Goal: Task Accomplishment & Management: Manage account settings

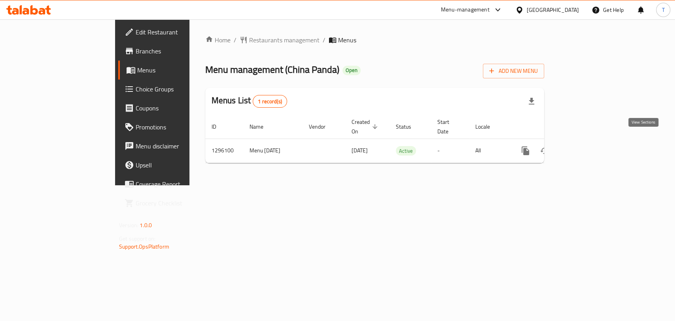
click at [588, 146] on icon "enhanced table" at bounding box center [582, 150] width 9 height 9
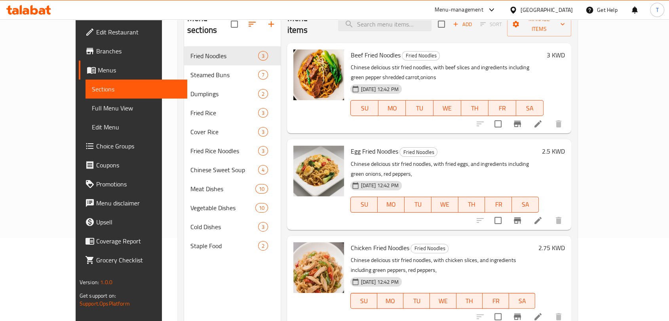
scroll to position [102, 0]
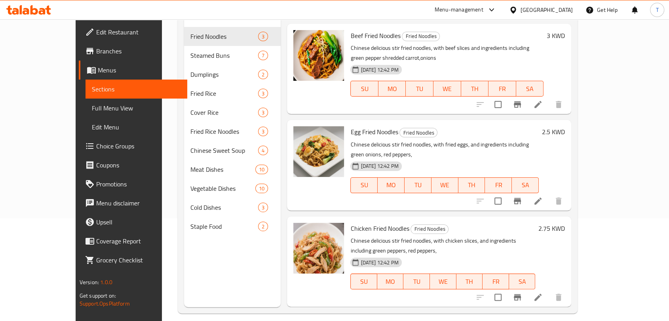
click at [464, 43] on p "Chinese delicious stir fried noodles, with beef slices and ingredients includin…" at bounding box center [446, 53] width 193 height 20
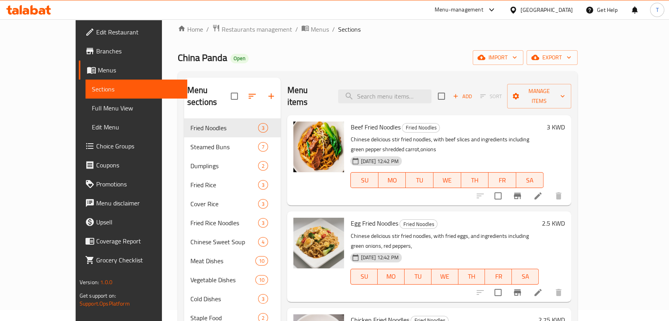
scroll to position [0, 0]
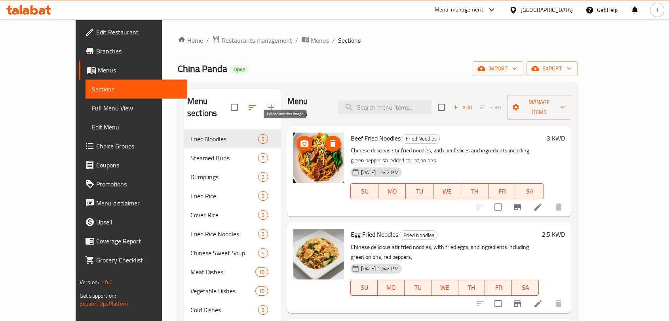
click at [300, 139] on icon "upload picture" at bounding box center [304, 143] width 9 height 9
click at [300, 140] on icon "upload picture" at bounding box center [304, 143] width 8 height 7
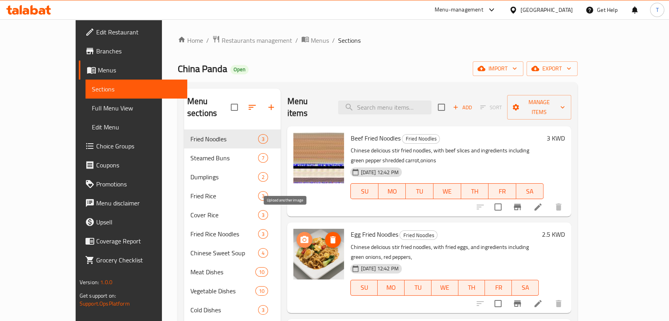
click at [300, 235] on icon "upload picture" at bounding box center [304, 239] width 9 height 9
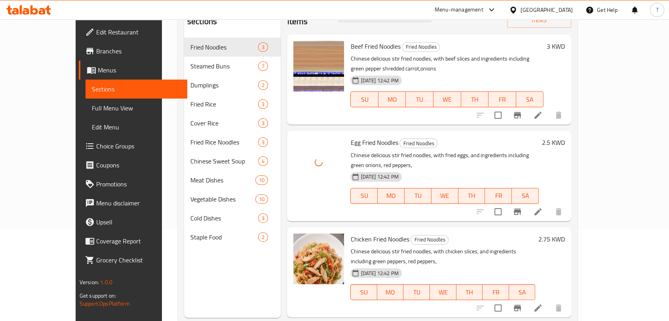
scroll to position [102, 0]
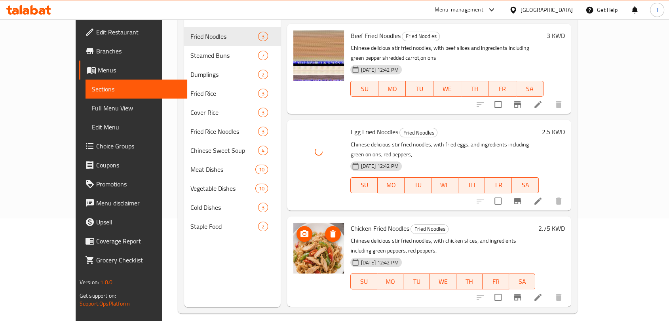
click at [300, 230] on icon "upload picture" at bounding box center [304, 233] width 8 height 7
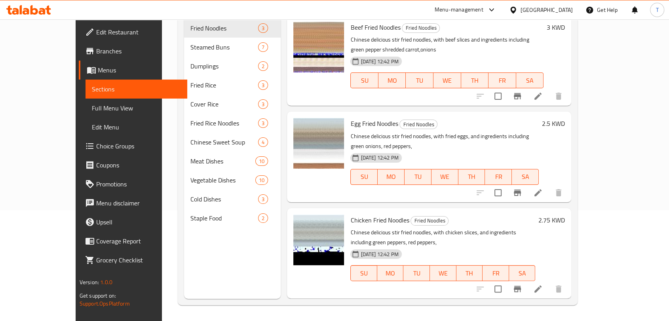
scroll to position [0, 0]
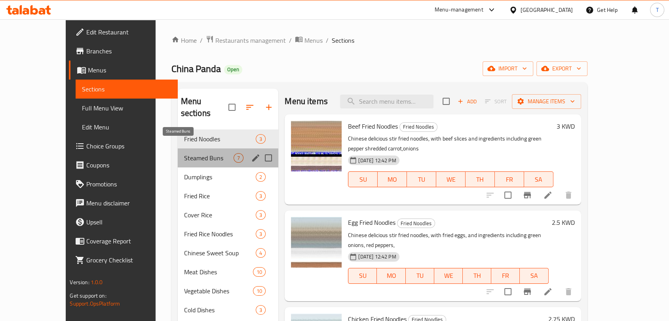
click at [196, 153] on span "Steamed Buns" at bounding box center [209, 157] width 50 height 9
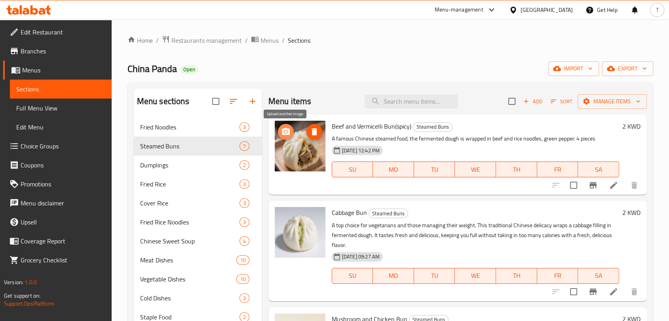
click at [286, 134] on icon "upload picture" at bounding box center [286, 131] width 8 height 7
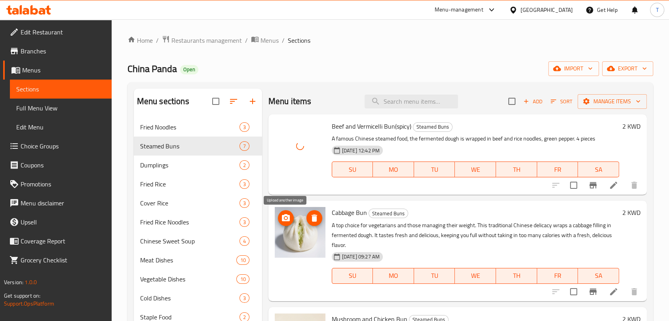
click at [286, 222] on icon "upload picture" at bounding box center [285, 217] width 9 height 9
click at [285, 222] on icon "upload picture" at bounding box center [285, 217] width 9 height 9
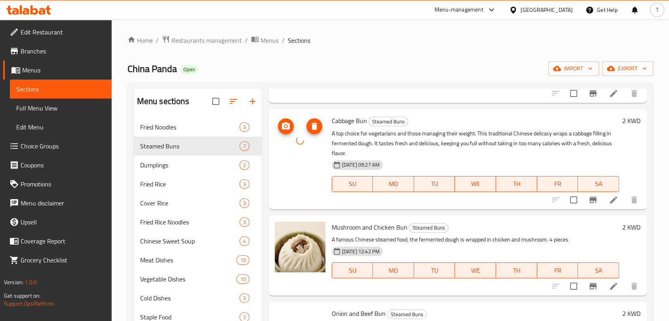
scroll to position [102, 0]
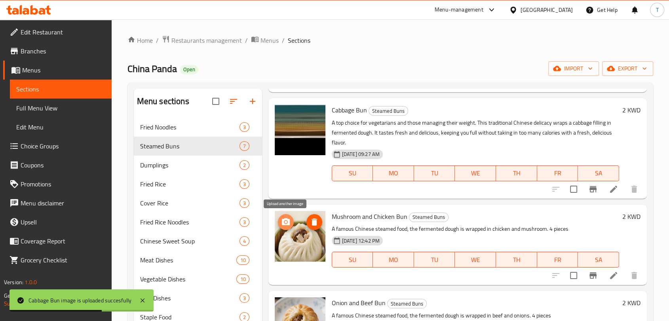
click at [280, 220] on span "upload picture" at bounding box center [286, 221] width 16 height 9
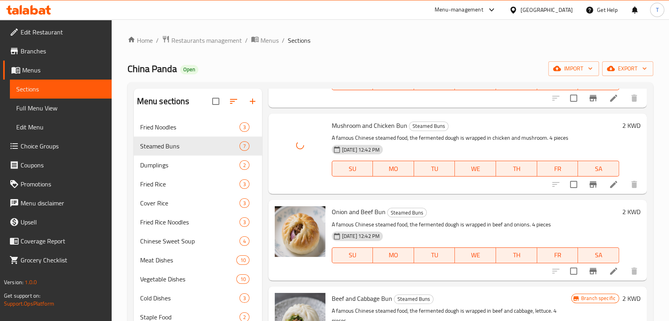
scroll to position [205, 0]
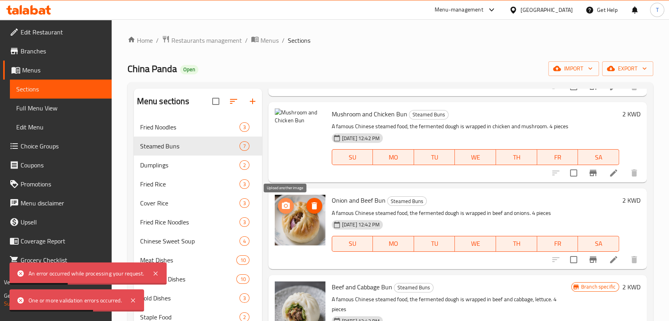
click at [286, 210] on icon "upload picture" at bounding box center [285, 205] width 9 height 9
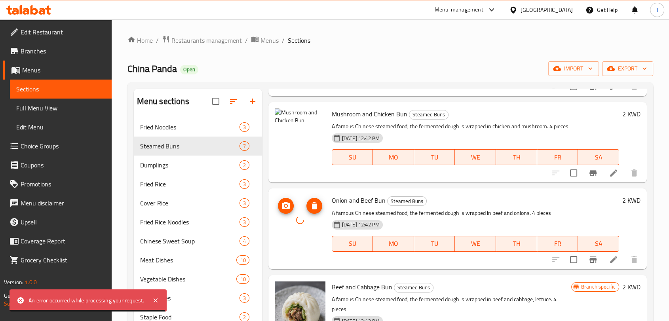
scroll to position [307, 0]
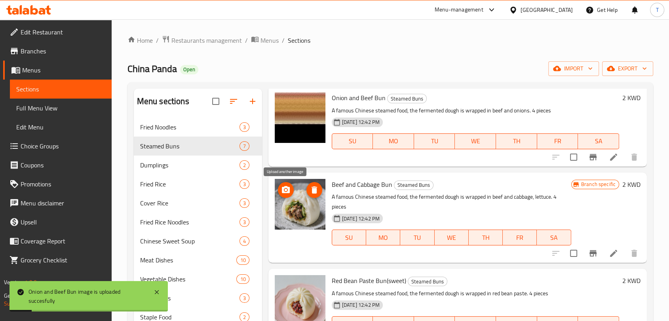
click at [288, 193] on icon "upload picture" at bounding box center [285, 189] width 9 height 9
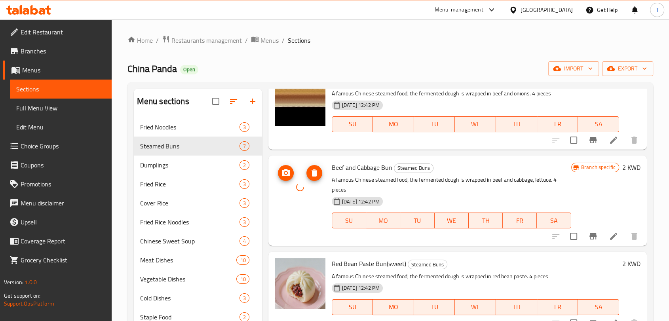
scroll to position [334, 0]
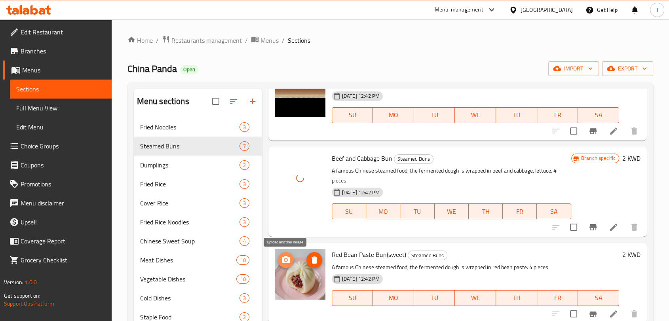
click at [288, 257] on icon "upload picture" at bounding box center [286, 259] width 8 height 7
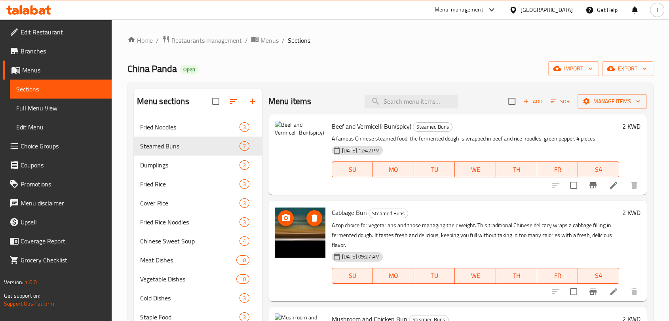
scroll to position [0, 0]
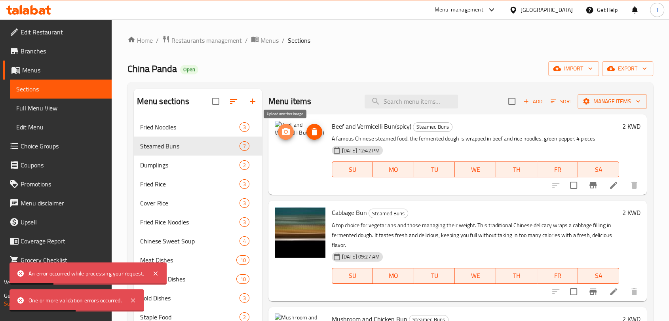
click at [288, 132] on icon "upload picture" at bounding box center [286, 131] width 8 height 7
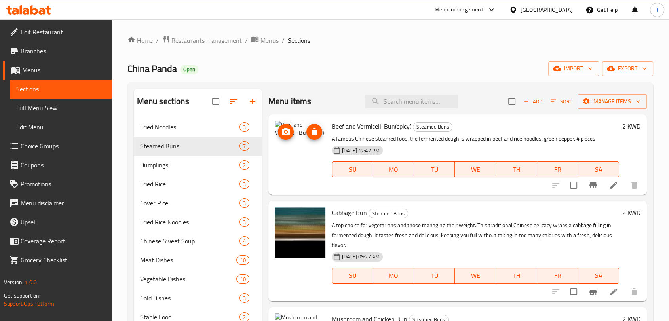
click at [287, 133] on icon "upload picture" at bounding box center [285, 131] width 9 height 9
click at [291, 131] on span "upload picture" at bounding box center [286, 131] width 16 height 9
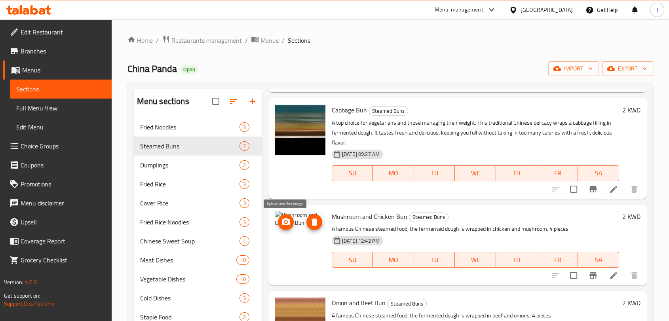
click at [284, 224] on icon "upload picture" at bounding box center [286, 221] width 8 height 7
click at [300, 240] on img at bounding box center [300, 236] width 51 height 51
click at [610, 275] on icon at bounding box center [613, 275] width 7 height 7
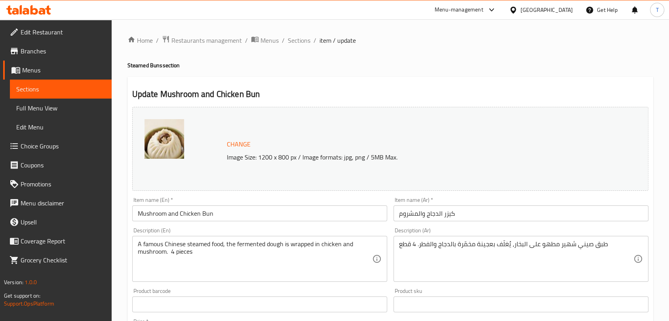
click at [250, 143] on button "Change" at bounding box center [239, 144] width 30 height 16
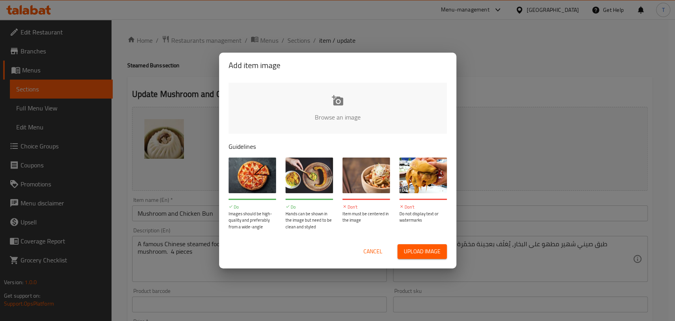
click at [342, 111] on input "file" at bounding box center [605, 120] width 753 height 74
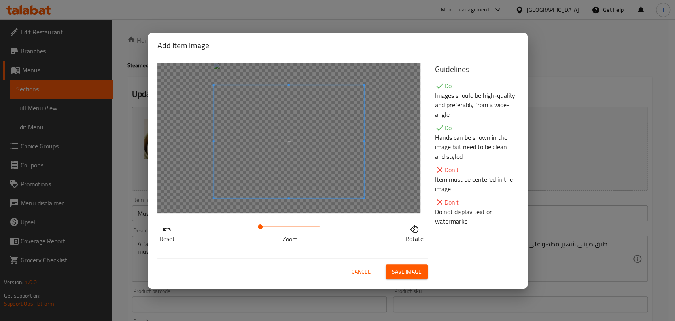
click at [333, 163] on span at bounding box center [289, 141] width 150 height 113
click at [402, 271] on span "Save image" at bounding box center [407, 272] width 30 height 10
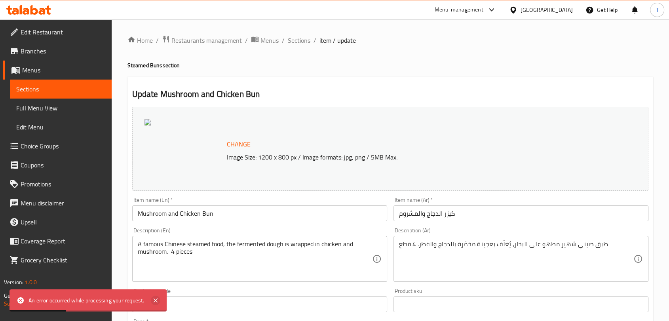
click at [155, 302] on icon at bounding box center [155, 300] width 9 height 9
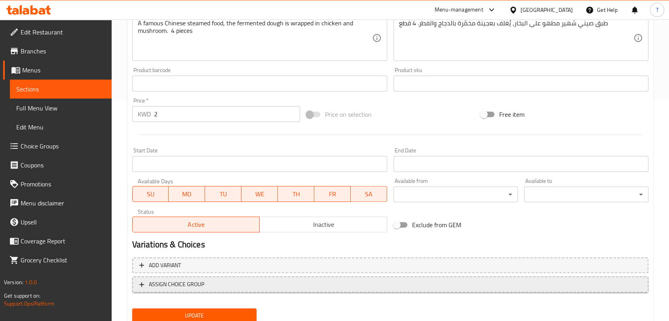
scroll to position [250, 0]
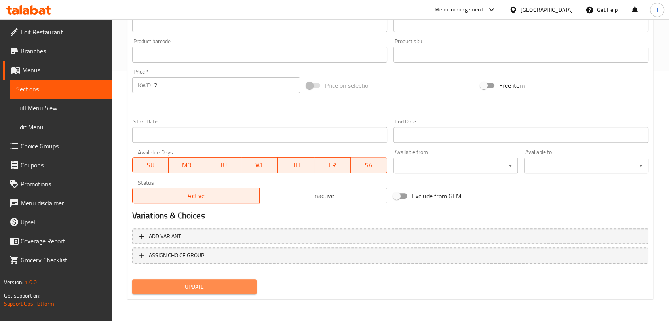
click at [219, 286] on span "Update" at bounding box center [194, 287] width 112 height 10
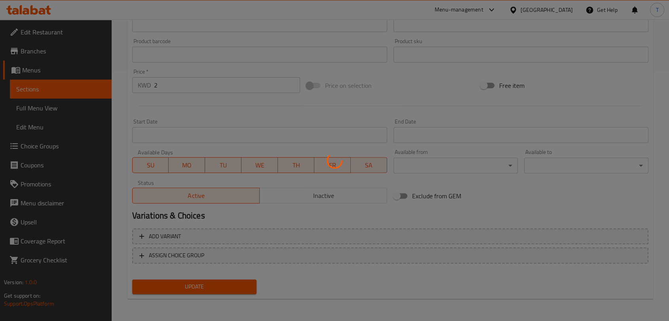
scroll to position [0, 0]
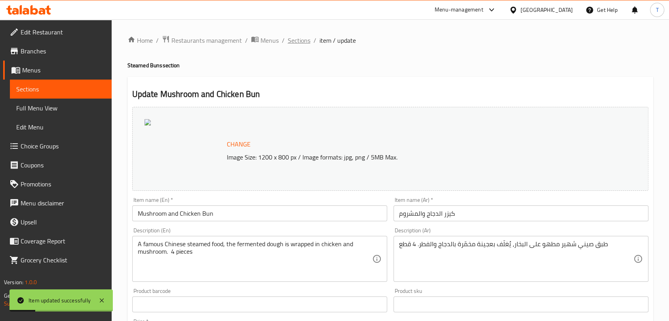
click at [307, 42] on span "Sections" at bounding box center [299, 40] width 23 height 9
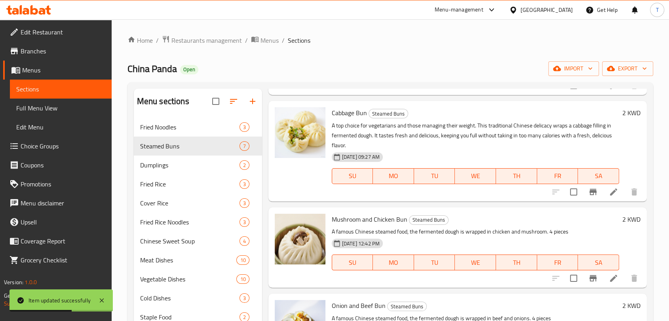
scroll to position [102, 0]
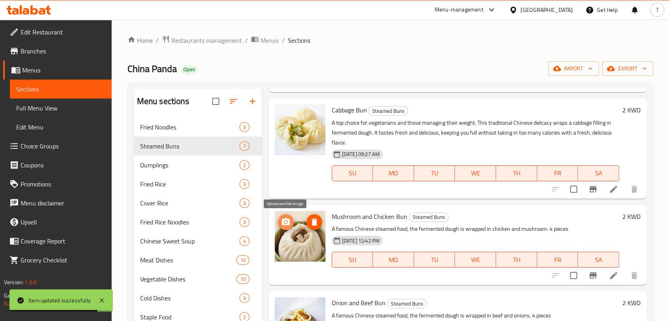
click at [286, 220] on icon "upload picture" at bounding box center [285, 221] width 9 height 9
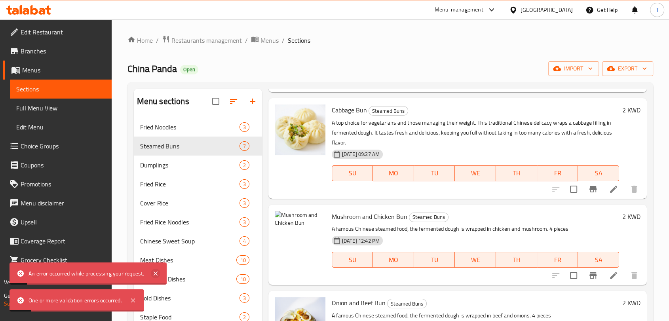
click at [157, 273] on icon at bounding box center [155, 273] width 9 height 9
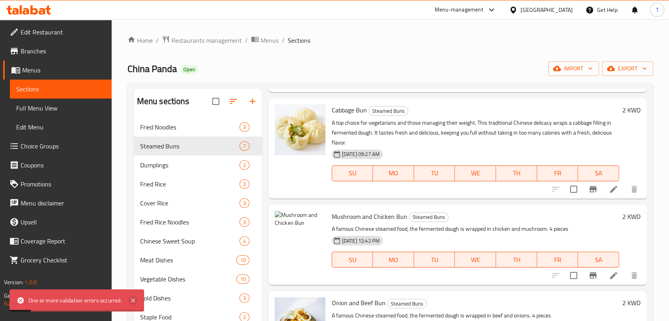
click at [136, 298] on icon at bounding box center [132, 300] width 9 height 9
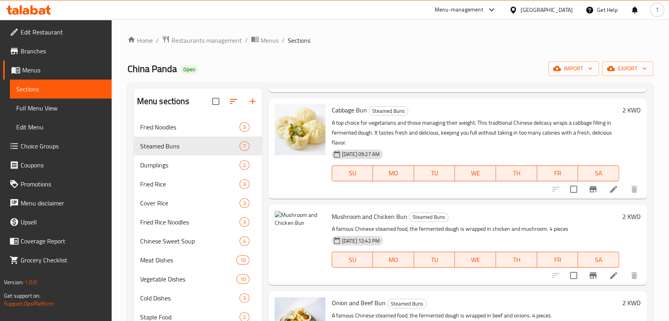
scroll to position [0, 0]
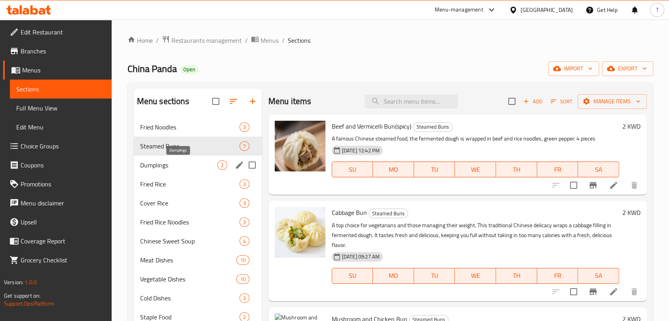
click at [178, 164] on span "Dumplings" at bounding box center [178, 164] width 77 height 9
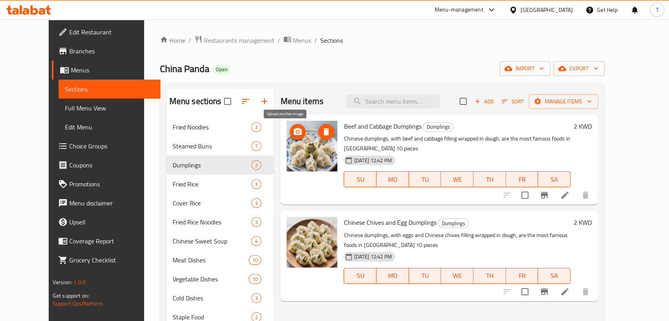
click at [293, 133] on icon "upload picture" at bounding box center [297, 131] width 9 height 9
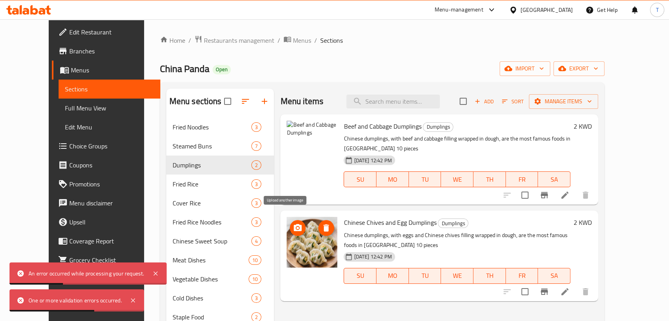
click at [294, 224] on icon "upload picture" at bounding box center [298, 227] width 8 height 7
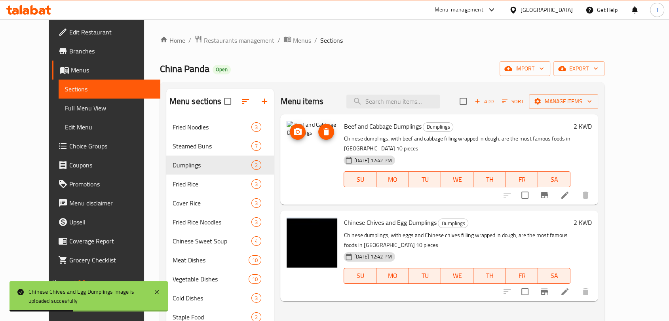
click at [305, 150] on img at bounding box center [311, 146] width 51 height 51
click at [569, 190] on icon at bounding box center [564, 194] width 9 height 9
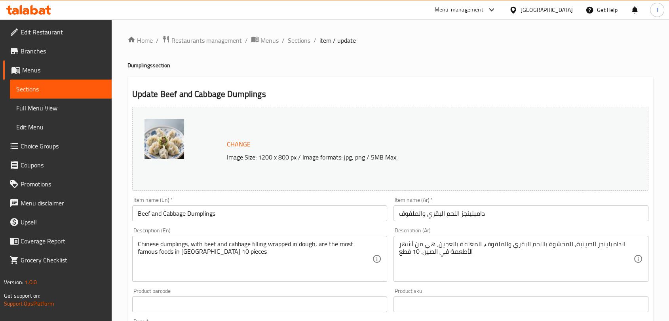
click at [234, 142] on span "Change" at bounding box center [239, 143] width 24 height 11
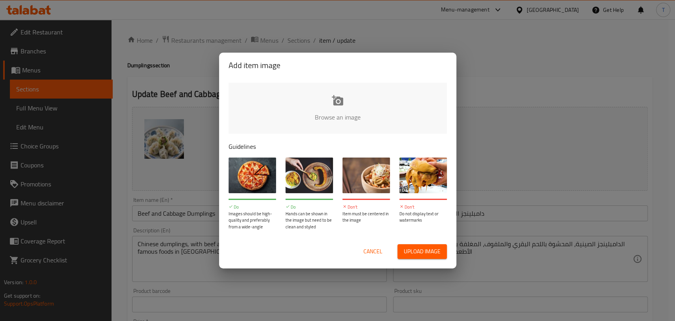
click at [307, 112] on input "file" at bounding box center [605, 120] width 753 height 74
type input "C:\fakepath\Beef and Cabbage Dumplings.png"
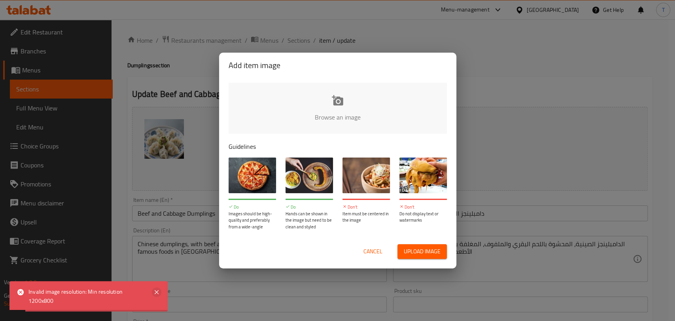
click at [156, 291] on icon at bounding box center [157, 292] width 4 height 4
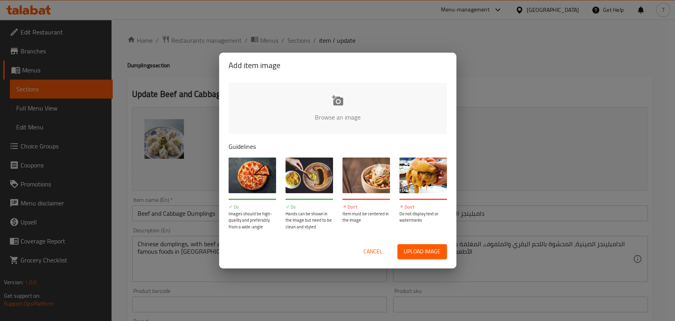
click at [366, 254] on span "Cancel" at bounding box center [373, 252] width 19 height 10
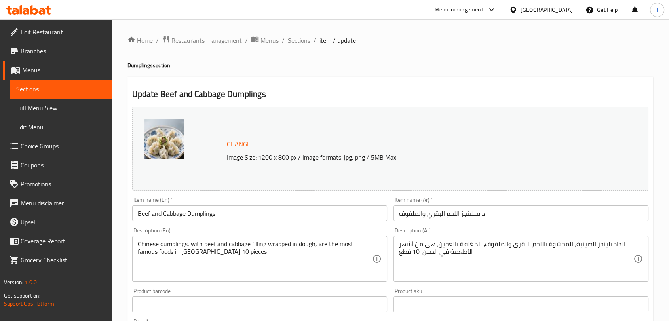
click at [241, 148] on span "Change" at bounding box center [239, 143] width 24 height 11
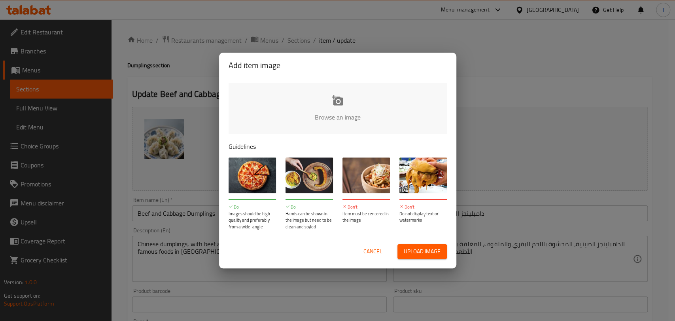
click at [203, 152] on div "Add item image Browse an image Guidelines Do Images should be high-quality and …" at bounding box center [337, 160] width 675 height 321
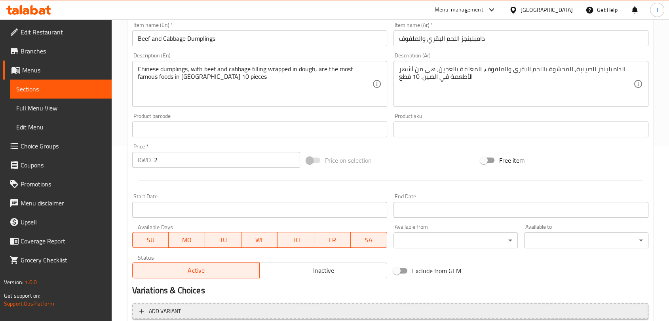
scroll to position [250, 0]
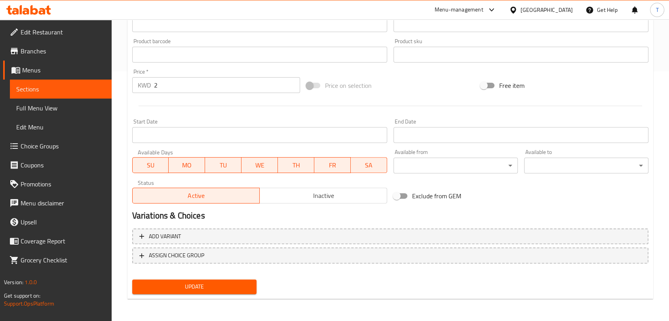
drag, startPoint x: 192, startPoint y: 286, endPoint x: 196, endPoint y: 284, distance: 5.2
click at [195, 285] on span "Update" at bounding box center [194, 287] width 112 height 10
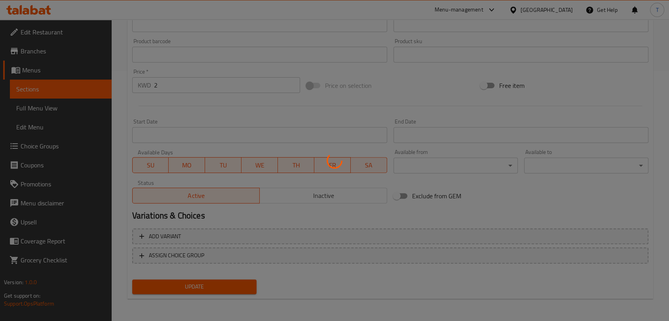
scroll to position [0, 0]
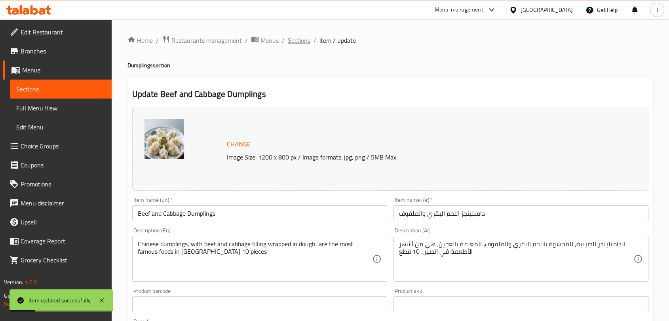
click at [307, 42] on span "Sections" at bounding box center [299, 40] width 23 height 9
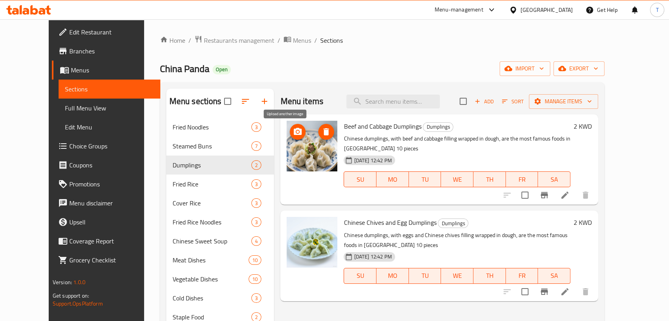
click at [293, 132] on icon "upload picture" at bounding box center [297, 131] width 9 height 9
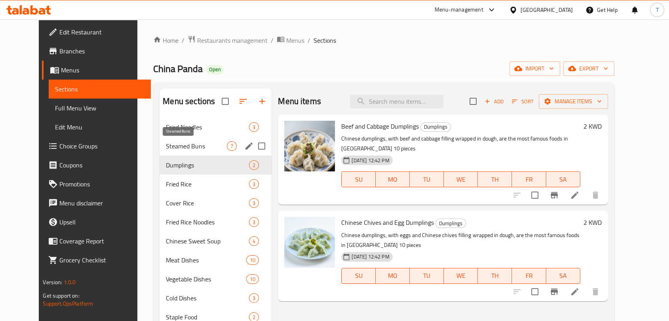
click at [193, 148] on span "Steamed Buns" at bounding box center [196, 145] width 61 height 9
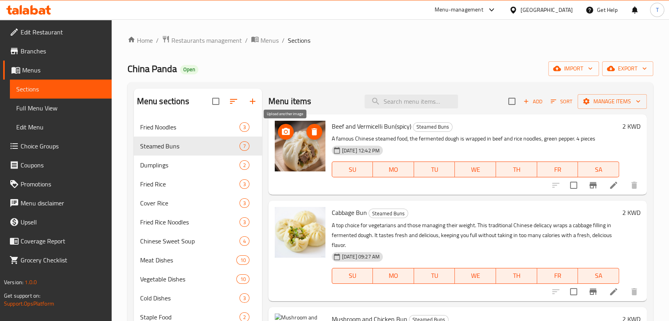
click at [281, 129] on icon "upload picture" at bounding box center [285, 131] width 9 height 9
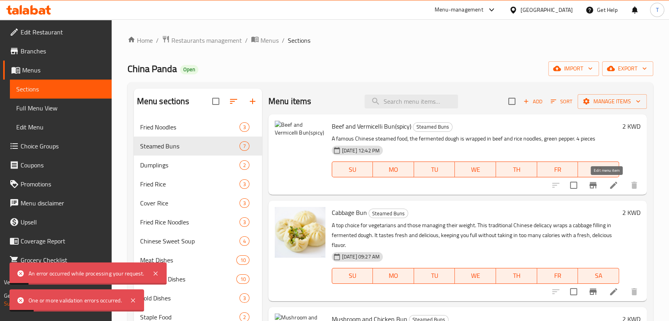
click at [610, 186] on icon at bounding box center [613, 185] width 7 height 7
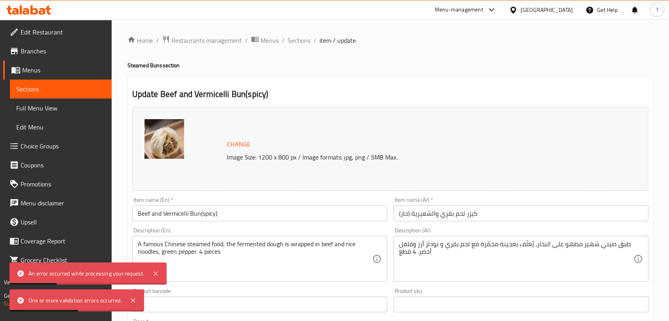
click at [239, 148] on span "Change" at bounding box center [239, 143] width 24 height 11
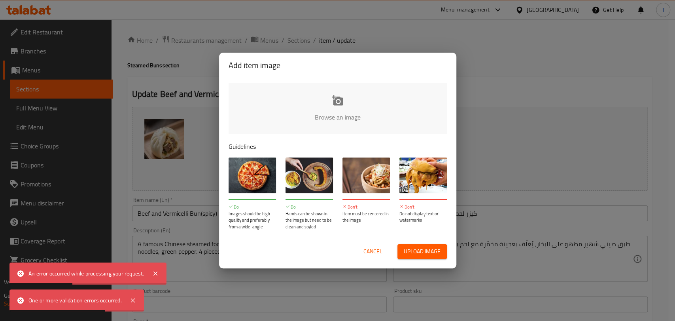
click at [318, 114] on input "file" at bounding box center [605, 120] width 753 height 74
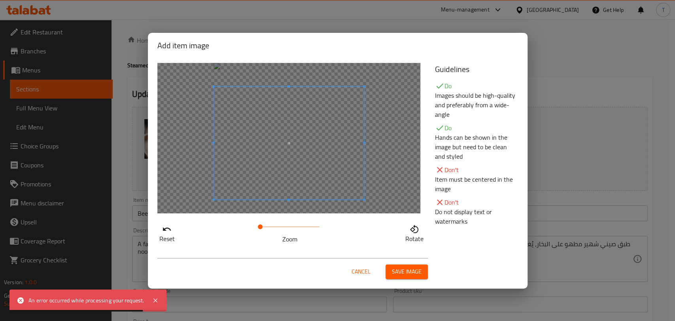
click at [302, 183] on span at bounding box center [289, 142] width 150 height 113
click at [408, 272] on span "Save image" at bounding box center [407, 272] width 30 height 10
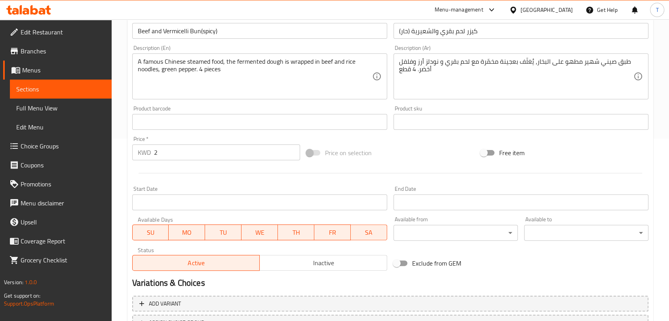
scroll to position [250, 0]
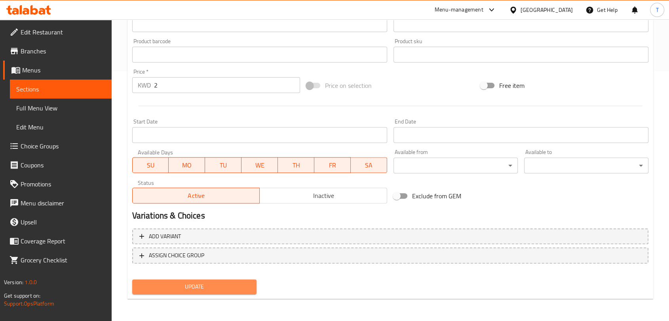
click at [232, 281] on button "Update" at bounding box center [194, 286] width 124 height 15
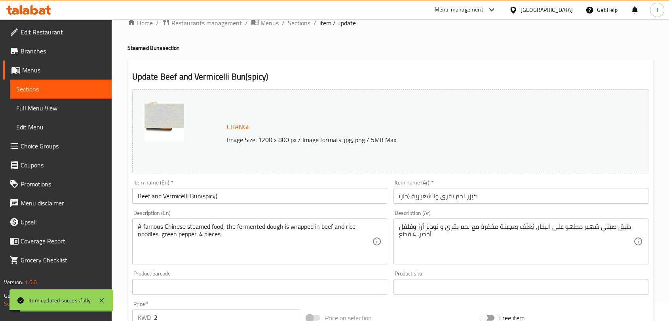
scroll to position [0, 0]
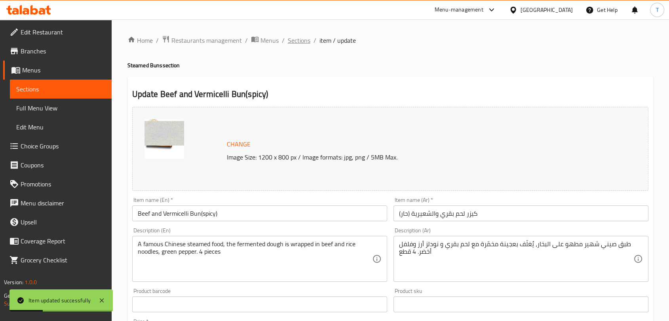
click at [304, 44] on span "Sections" at bounding box center [299, 40] width 23 height 9
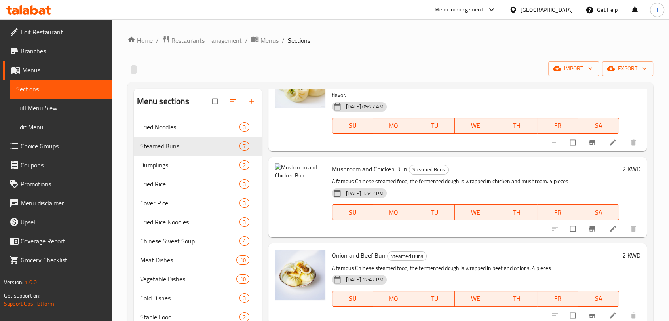
scroll to position [205, 0]
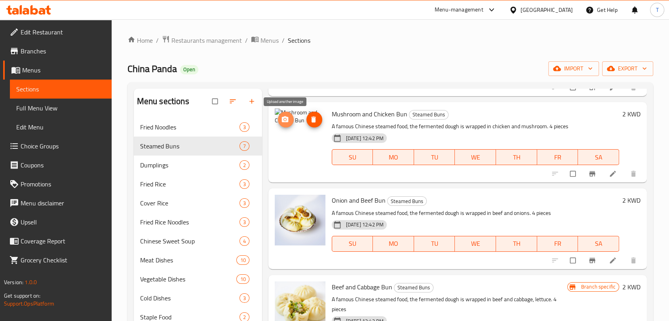
click at [286, 121] on icon "upload picture" at bounding box center [284, 119] width 7 height 6
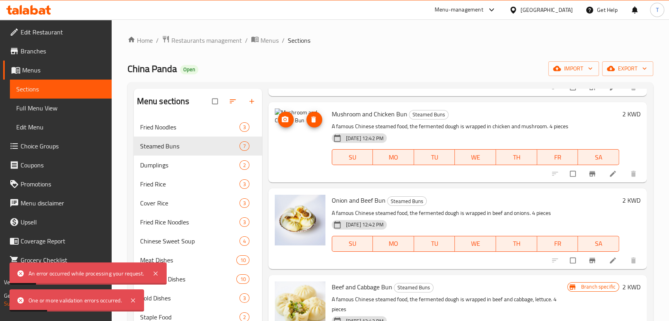
click at [309, 149] on img at bounding box center [300, 133] width 51 height 51
click at [602, 173] on li at bounding box center [613, 173] width 22 height 13
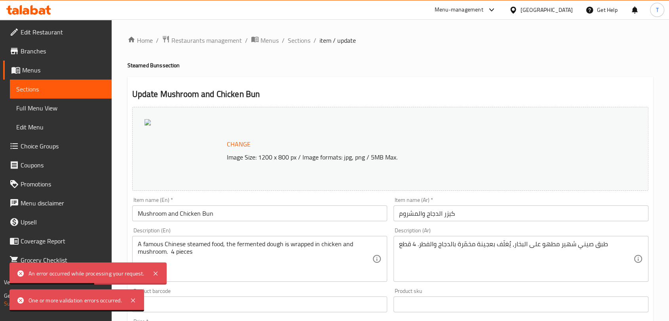
click at [243, 145] on span "Change" at bounding box center [239, 143] width 24 height 11
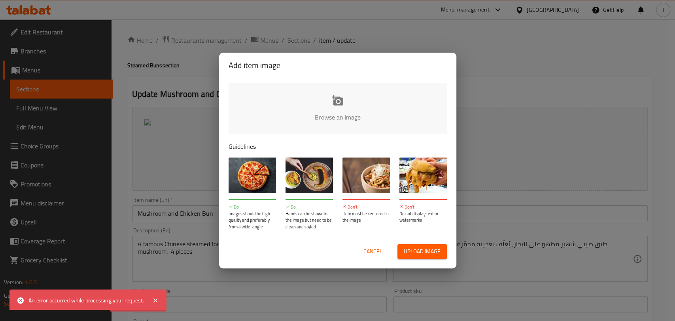
click at [306, 127] on input "file" at bounding box center [605, 120] width 753 height 74
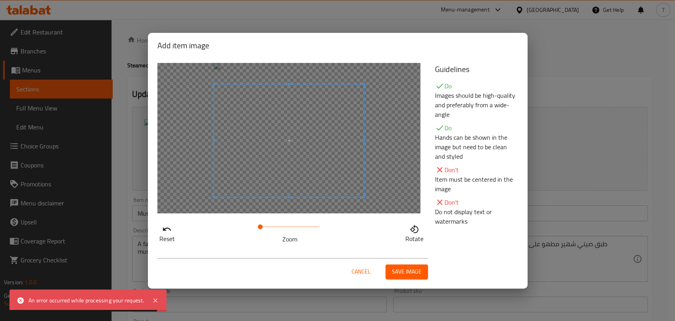
click at [334, 172] on span at bounding box center [289, 140] width 150 height 113
click at [398, 269] on span "Save image" at bounding box center [407, 272] width 30 height 10
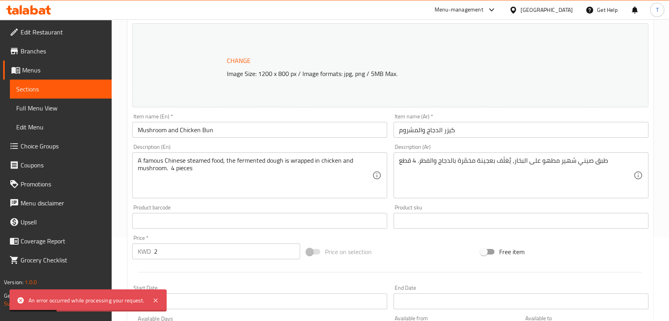
scroll to position [250, 0]
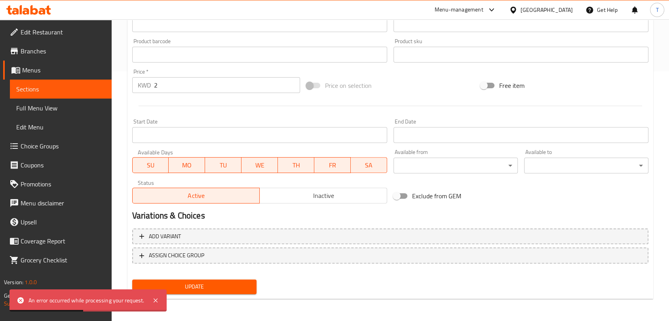
click at [210, 287] on span "Update" at bounding box center [194, 287] width 112 height 10
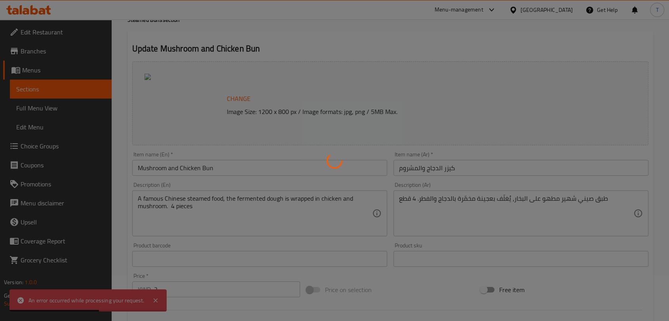
scroll to position [0, 0]
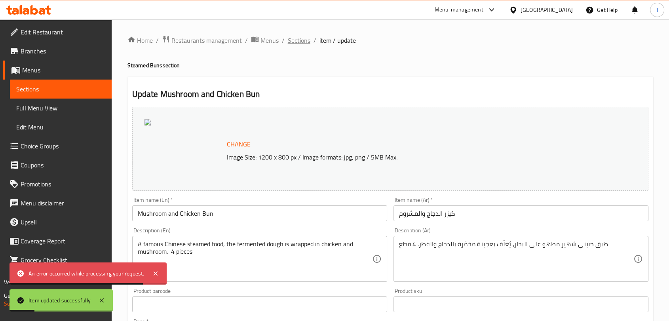
click at [305, 39] on span "Sections" at bounding box center [299, 40] width 23 height 9
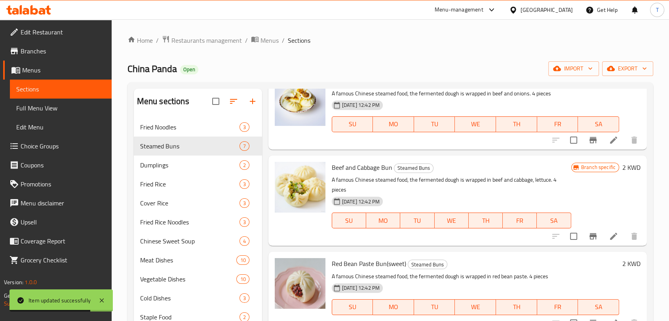
scroll to position [334, 0]
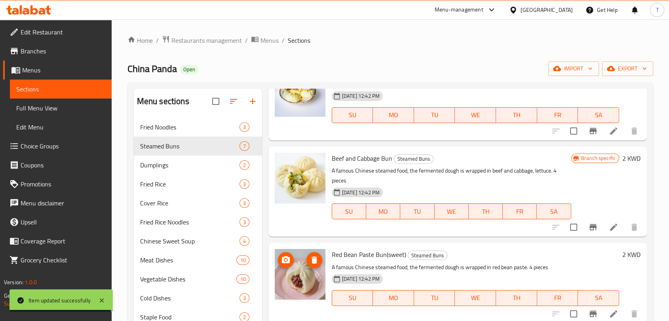
click at [288, 264] on icon "upload picture" at bounding box center [285, 259] width 9 height 9
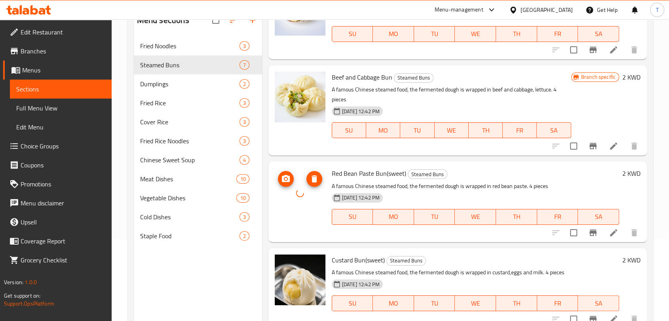
scroll to position [111, 0]
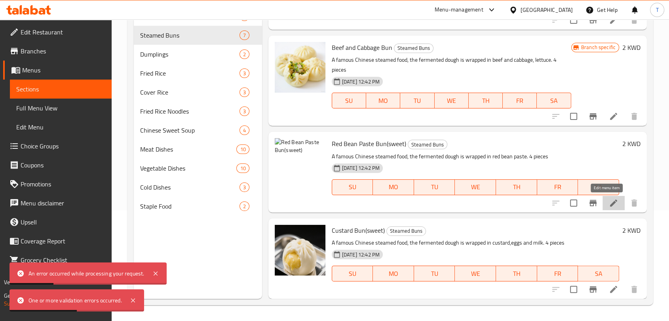
click at [609, 203] on icon at bounding box center [613, 202] width 9 height 9
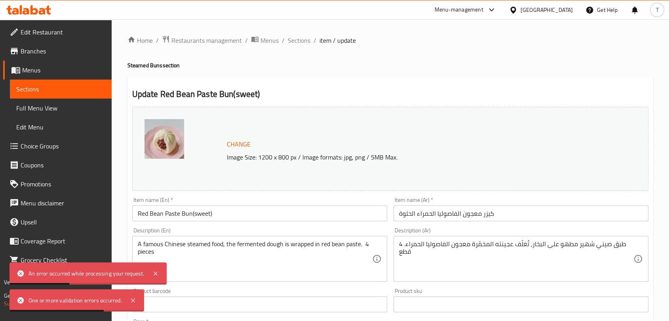
click at [241, 137] on button "Change" at bounding box center [239, 144] width 30 height 16
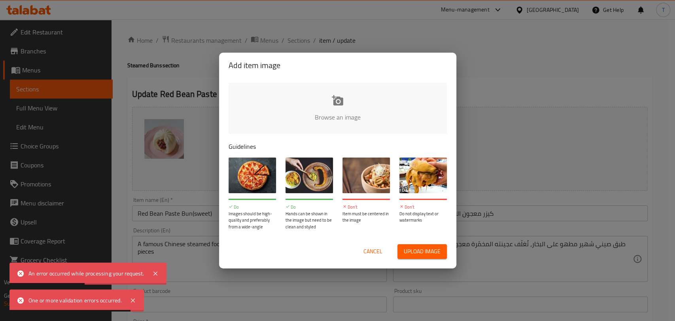
click at [335, 113] on input "file" at bounding box center [605, 120] width 753 height 74
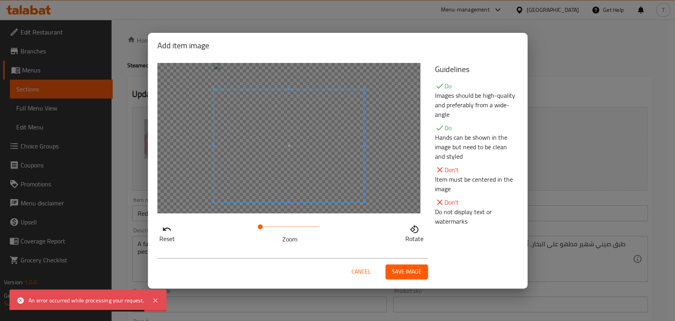
click at [320, 195] on span at bounding box center [289, 145] width 150 height 113
click at [396, 270] on span "Save image" at bounding box center [407, 272] width 30 height 10
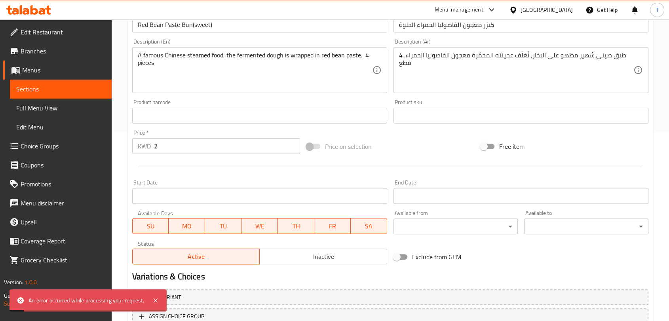
scroll to position [250, 0]
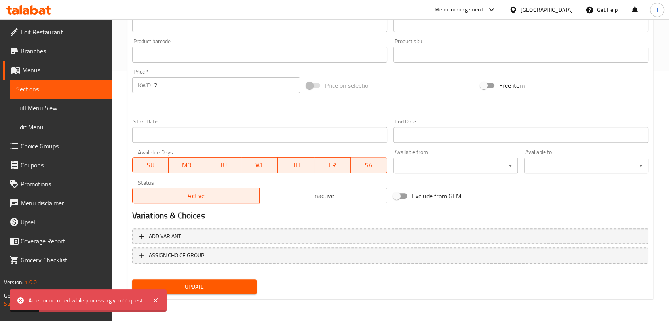
click at [234, 283] on span "Update" at bounding box center [194, 287] width 112 height 10
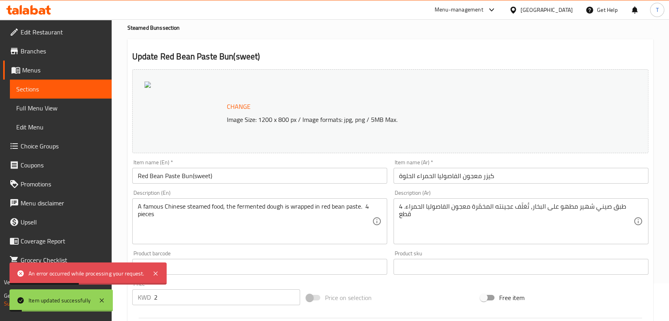
scroll to position [0, 0]
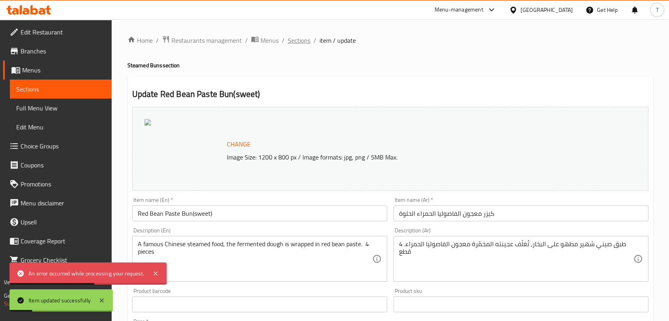
click at [292, 37] on span "Sections" at bounding box center [299, 40] width 23 height 9
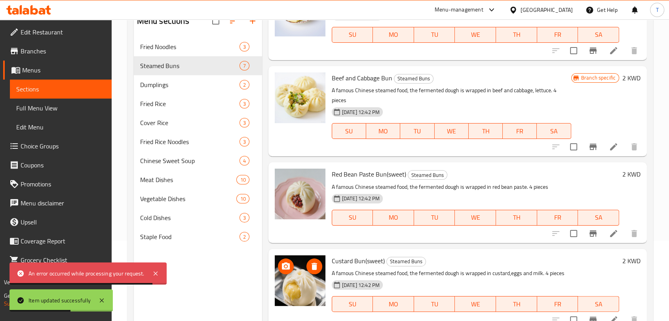
scroll to position [111, 0]
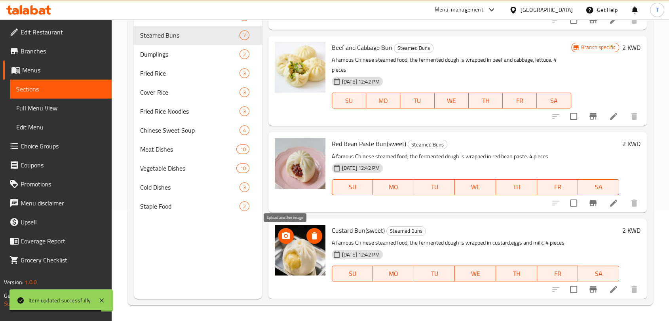
click at [283, 236] on icon "upload picture" at bounding box center [286, 235] width 8 height 7
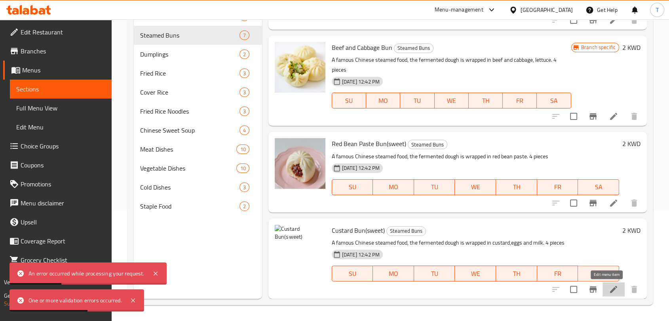
click at [609, 290] on icon at bounding box center [613, 289] width 9 height 9
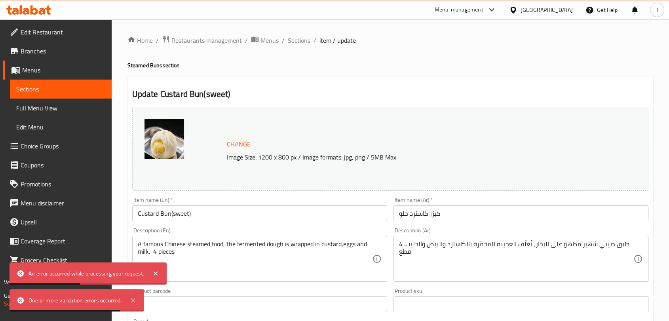
click at [224, 145] on button "Change" at bounding box center [239, 144] width 30 height 16
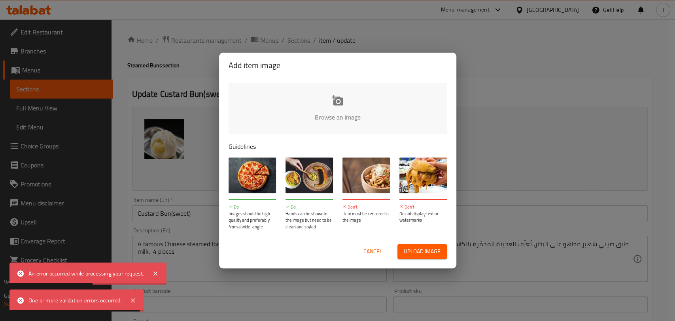
click at [322, 123] on input "file" at bounding box center [605, 120] width 753 height 74
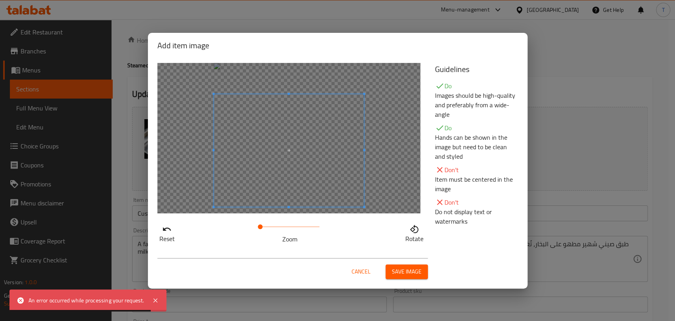
click at [353, 179] on span at bounding box center [289, 150] width 150 height 113
click at [358, 194] on span at bounding box center [289, 154] width 150 height 113
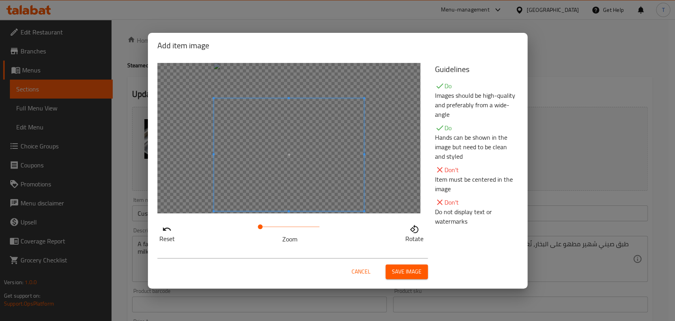
click at [401, 273] on span "Save image" at bounding box center [407, 272] width 30 height 10
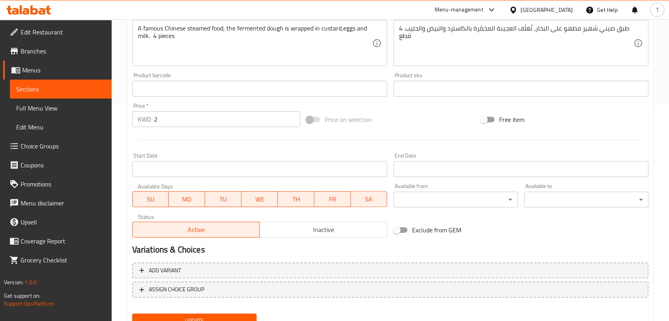
scroll to position [250, 0]
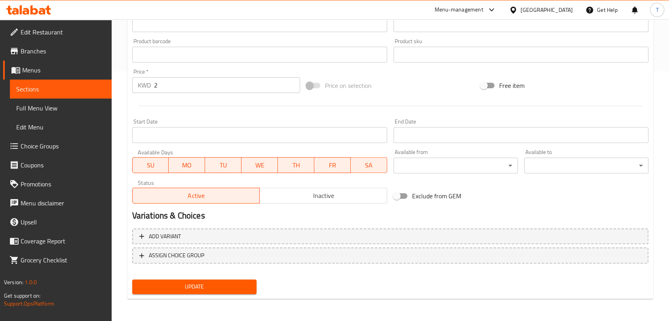
click at [226, 286] on span "Update" at bounding box center [194, 287] width 112 height 10
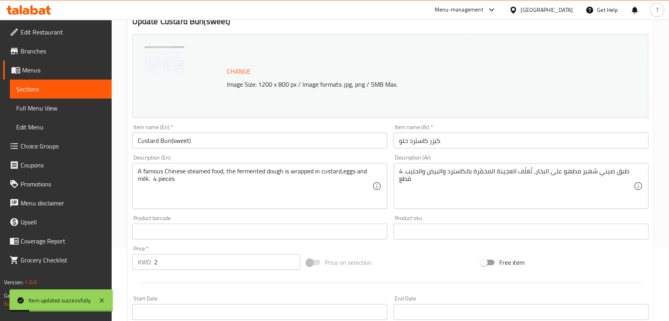
scroll to position [0, 0]
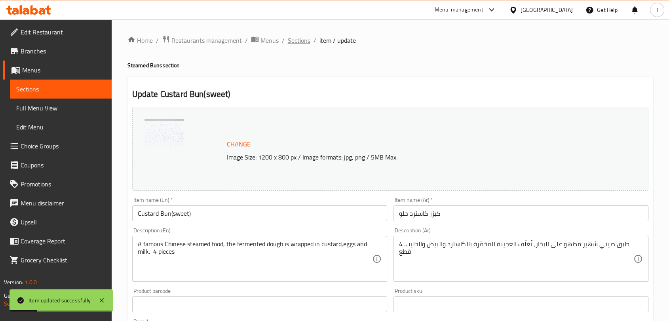
click at [298, 40] on span "Sections" at bounding box center [299, 40] width 23 height 9
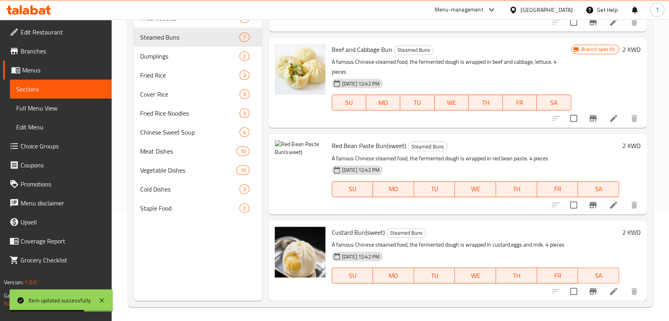
scroll to position [111, 0]
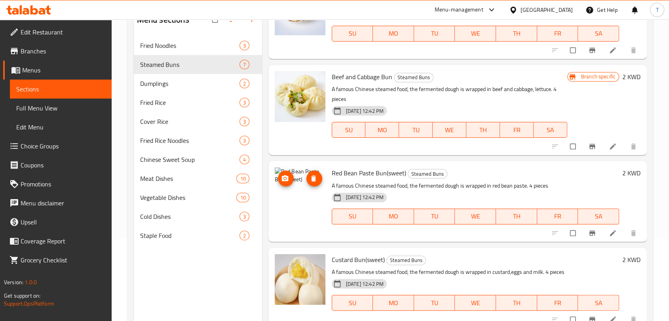
scroll to position [111, 0]
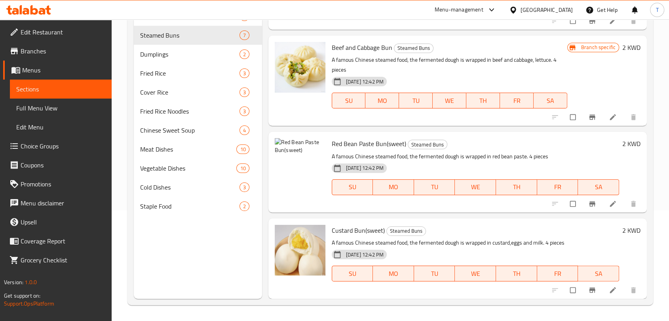
click at [609, 207] on icon at bounding box center [613, 204] width 8 height 8
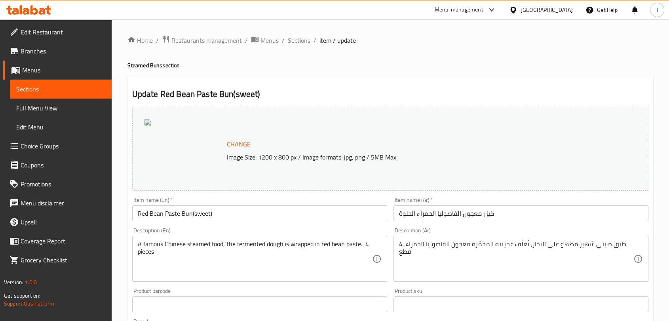
click at [237, 143] on span "Change" at bounding box center [239, 143] width 24 height 11
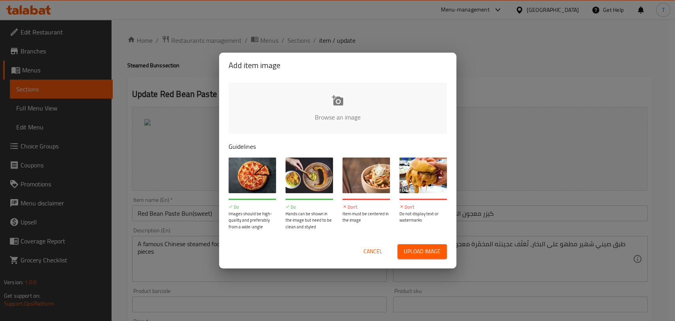
click at [328, 121] on input "file" at bounding box center [605, 120] width 753 height 74
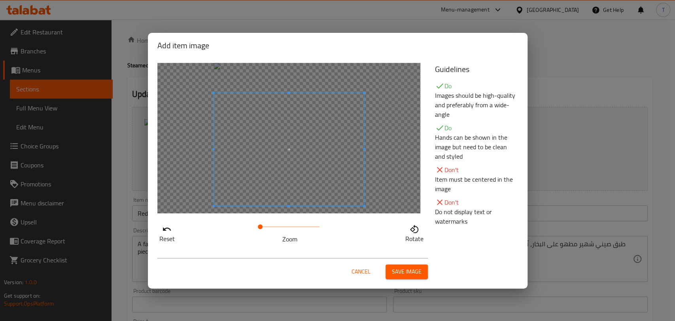
click at [351, 182] on span at bounding box center [289, 149] width 150 height 113
click at [406, 270] on span "Save image" at bounding box center [407, 272] width 30 height 10
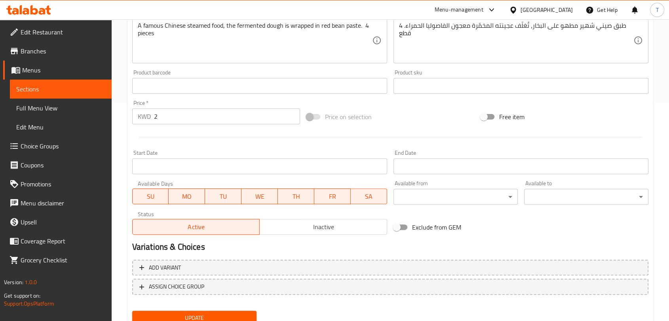
scroll to position [250, 0]
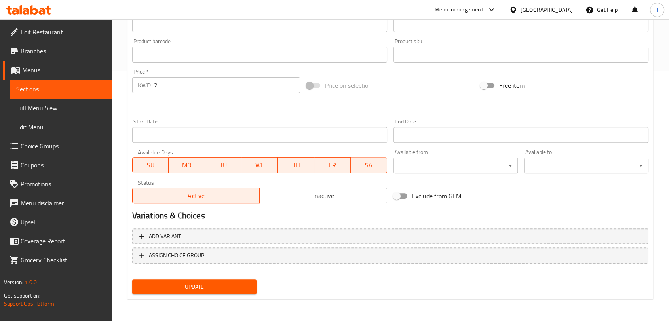
click at [222, 292] on button "Update" at bounding box center [194, 286] width 124 height 15
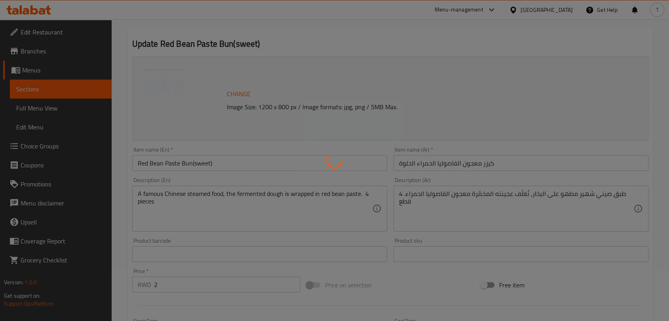
scroll to position [0, 0]
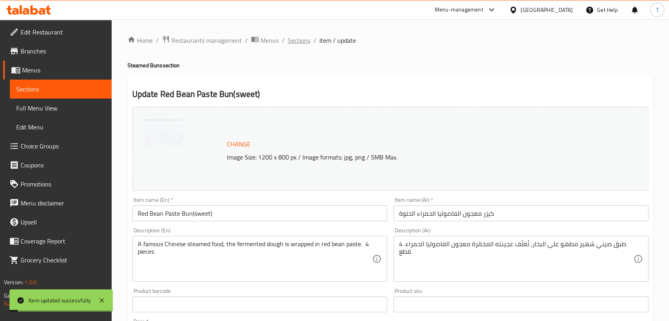
click at [298, 42] on span "Sections" at bounding box center [299, 40] width 23 height 9
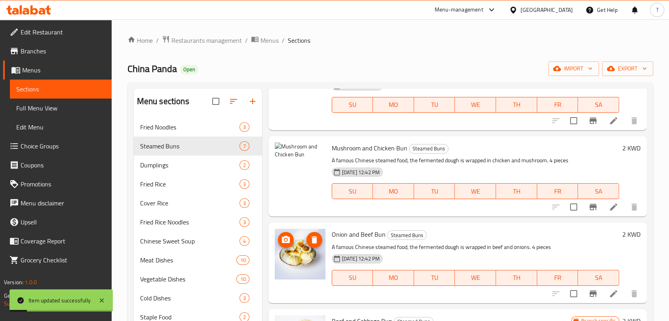
scroll to position [205, 0]
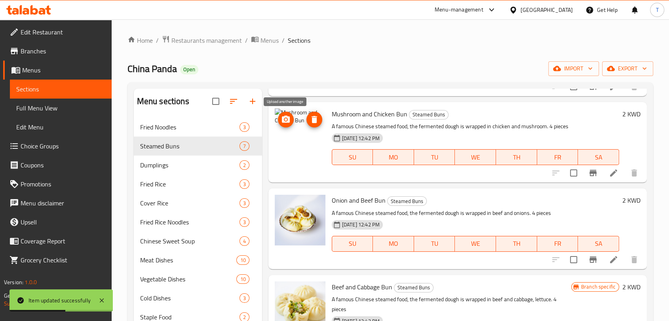
click at [286, 121] on icon "upload picture" at bounding box center [285, 119] width 9 height 9
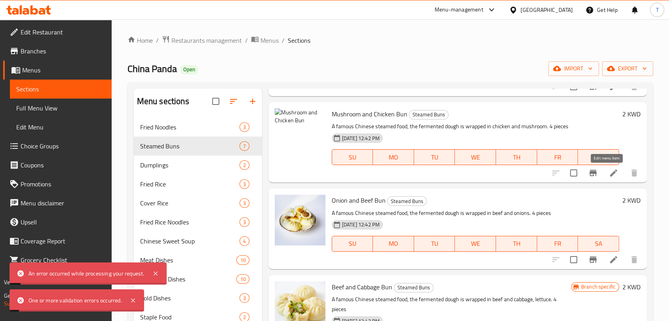
click at [609, 176] on icon at bounding box center [613, 172] width 9 height 9
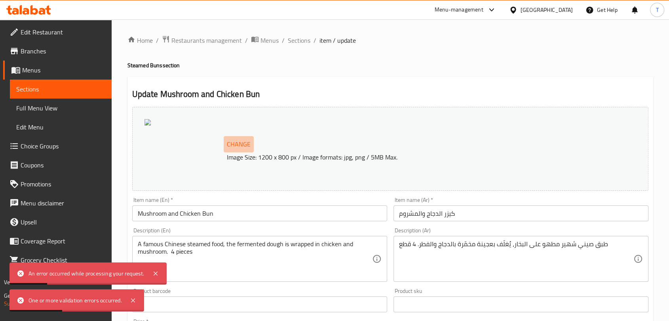
click at [244, 141] on span "Change" at bounding box center [239, 143] width 24 height 11
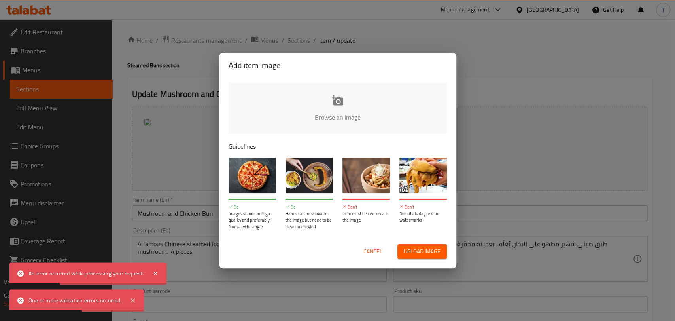
click at [330, 124] on input "file" at bounding box center [605, 120] width 753 height 74
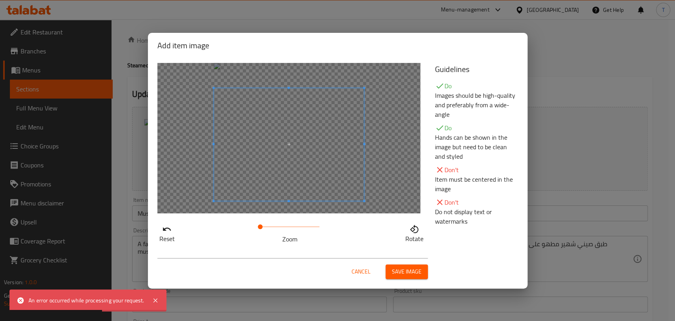
click at [326, 163] on span at bounding box center [289, 144] width 150 height 113
click at [400, 268] on span "Save image" at bounding box center [407, 272] width 30 height 10
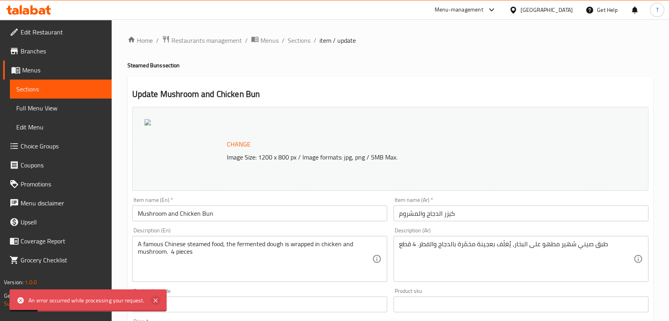
drag, startPoint x: 157, startPoint y: 301, endPoint x: 156, endPoint y: 296, distance: 4.8
click at [156, 301] on icon at bounding box center [156, 300] width 4 height 4
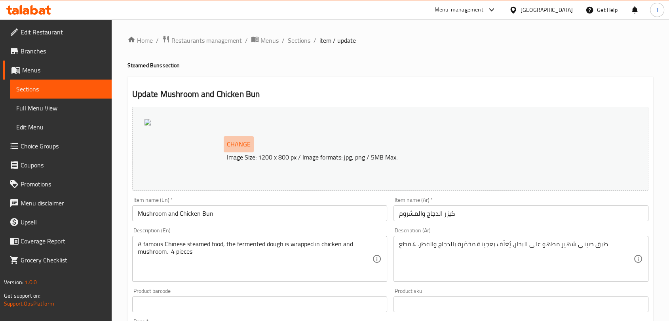
click at [237, 144] on span "Change" at bounding box center [239, 143] width 24 height 11
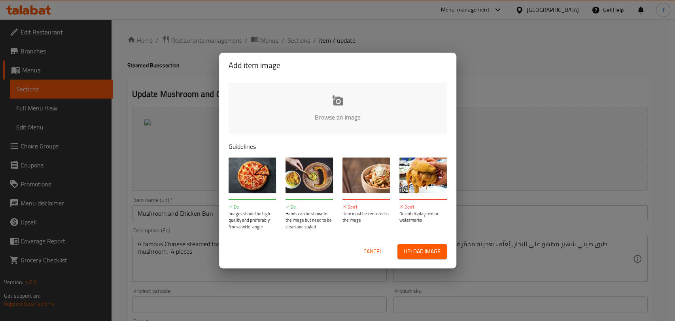
click at [321, 118] on input "file" at bounding box center [605, 120] width 753 height 74
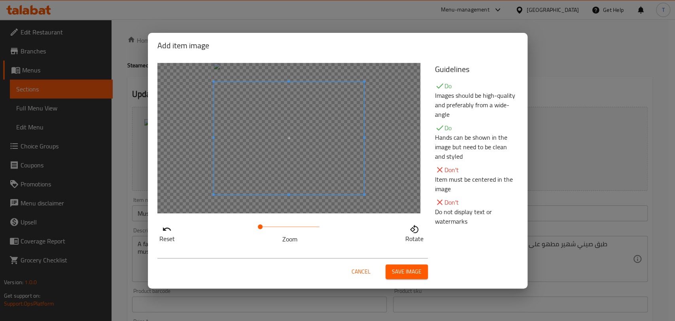
click at [423, 268] on button "Save image" at bounding box center [407, 271] width 42 height 15
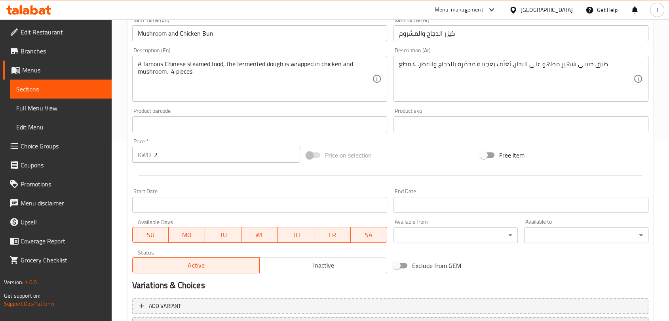
scroll to position [250, 0]
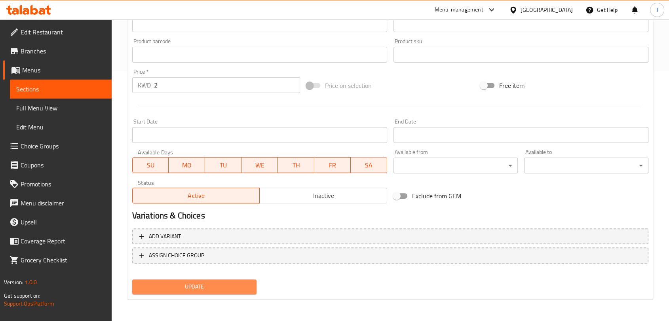
click at [241, 283] on span "Update" at bounding box center [194, 287] width 112 height 10
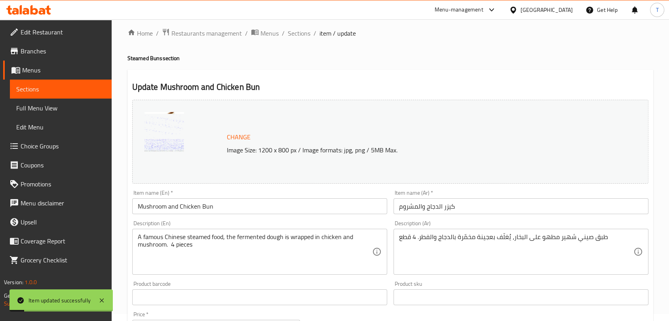
scroll to position [0, 0]
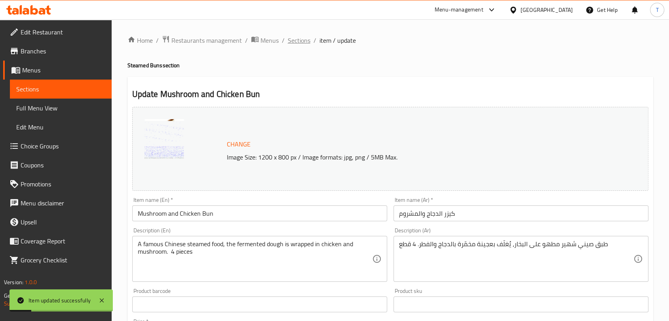
click at [304, 38] on span "Sections" at bounding box center [299, 40] width 23 height 9
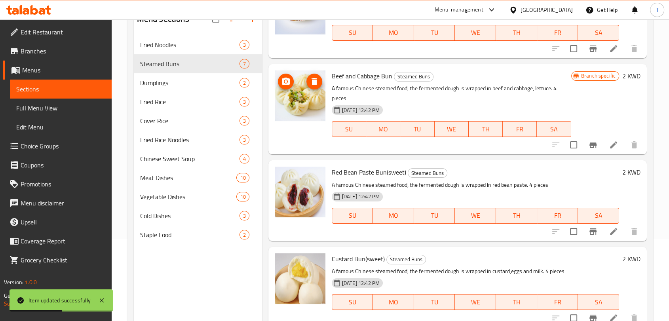
scroll to position [111, 0]
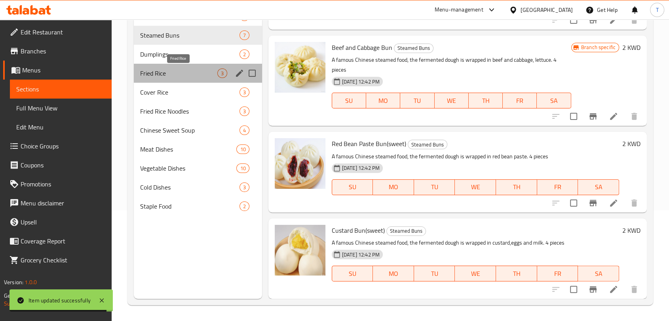
click at [155, 70] on span "Fried Rice" at bounding box center [178, 72] width 77 height 9
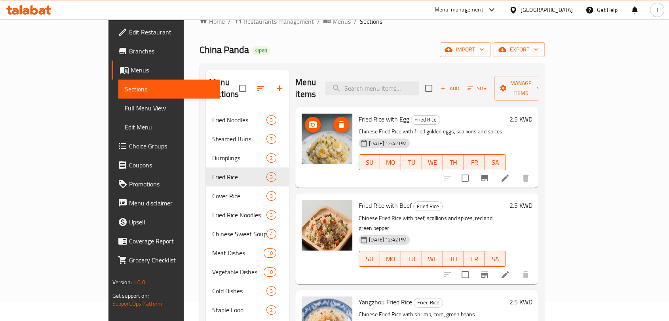
scroll to position [8, 0]
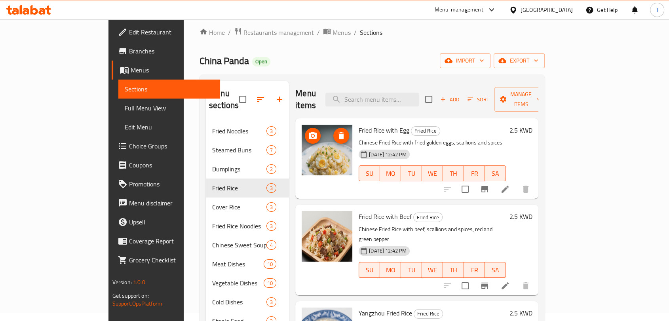
click at [311, 135] on circle "upload picture" at bounding box center [312, 136] width 2 height 2
click at [308, 131] on icon "upload picture" at bounding box center [312, 135] width 9 height 9
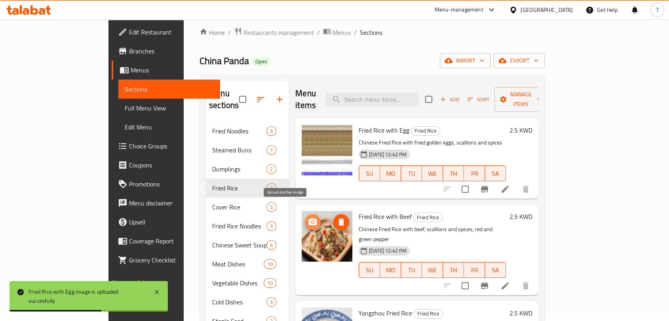
click at [309, 218] on icon "upload picture" at bounding box center [313, 221] width 8 height 7
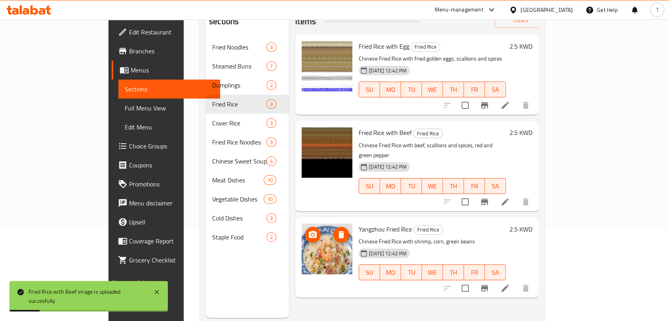
scroll to position [111, 0]
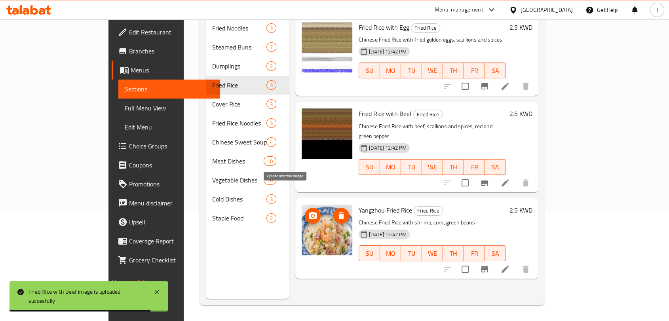
click at [308, 211] on icon "upload picture" at bounding box center [312, 215] width 9 height 9
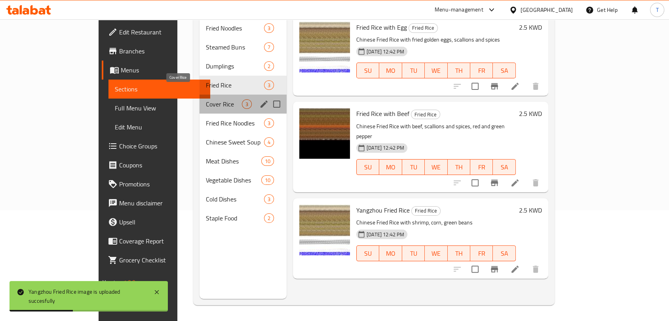
click at [206, 99] on span "Cover Rice" at bounding box center [224, 103] width 36 height 9
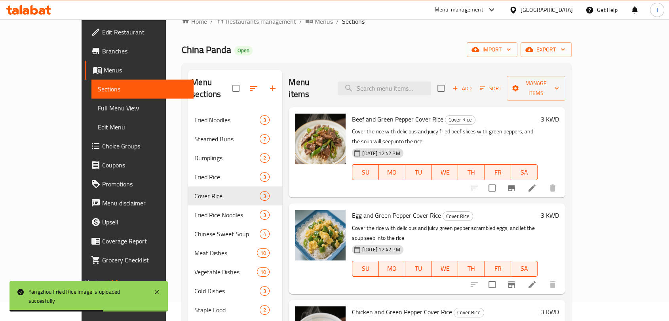
scroll to position [8, 0]
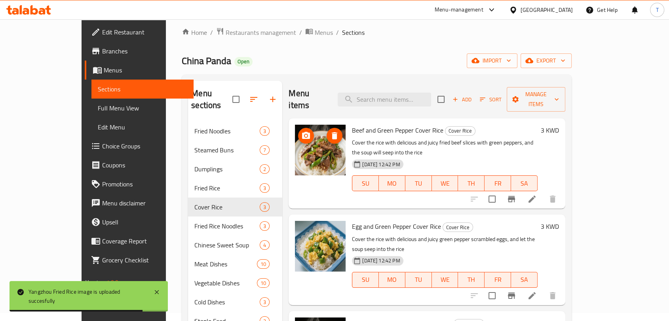
click at [305, 135] on circle "upload picture" at bounding box center [306, 136] width 2 height 2
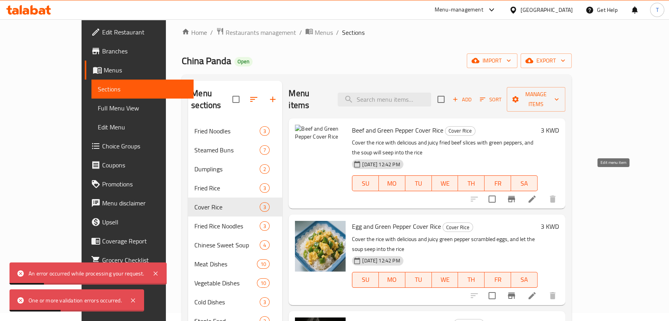
click at [537, 194] on icon at bounding box center [531, 198] width 9 height 9
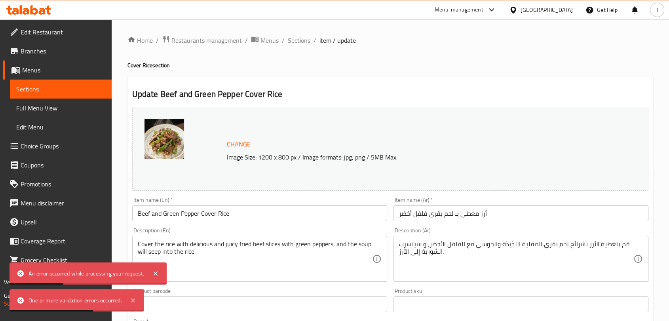
click at [253, 143] on div "Change Image Size: 1200 x 800 px / Image formats: jpg, png / 5MB Max." at bounding box center [408, 149] width 369 height 26
click at [247, 145] on span "Change" at bounding box center [239, 143] width 24 height 11
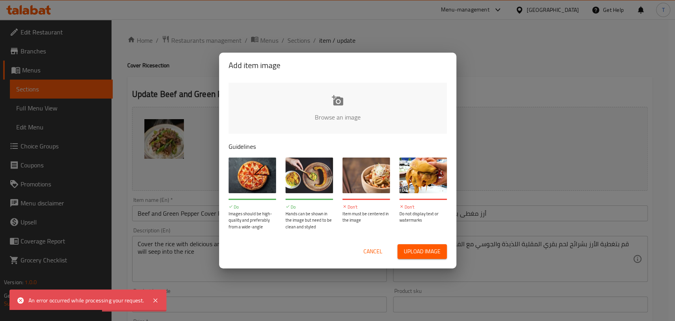
click at [334, 117] on input "file" at bounding box center [605, 120] width 753 height 74
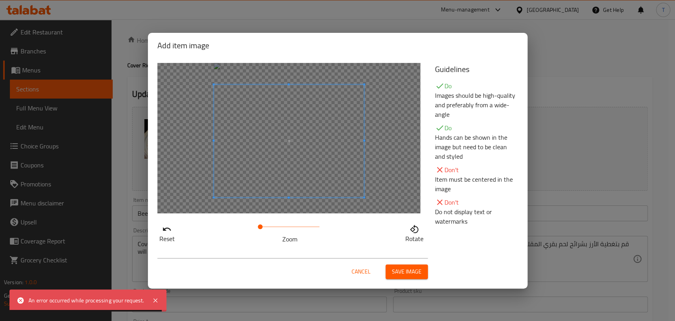
click at [332, 164] on span at bounding box center [289, 140] width 150 height 113
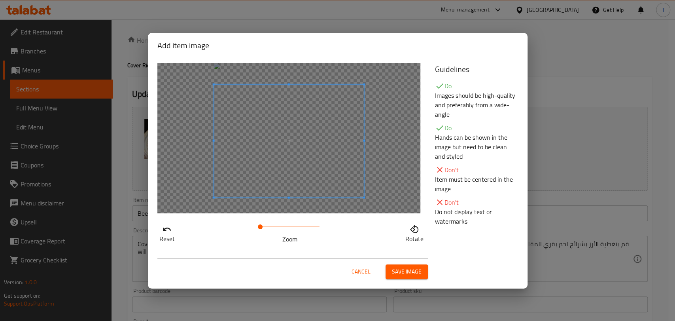
click at [402, 267] on span "Save image" at bounding box center [407, 272] width 30 height 10
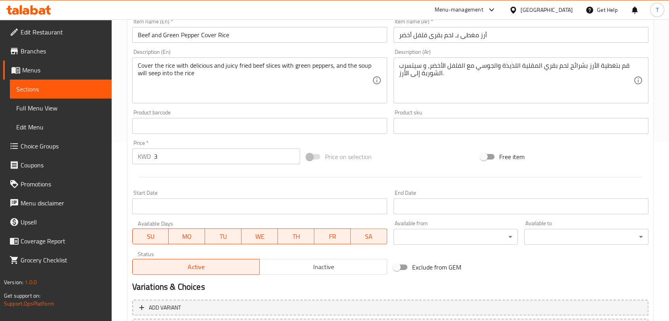
scroll to position [250, 0]
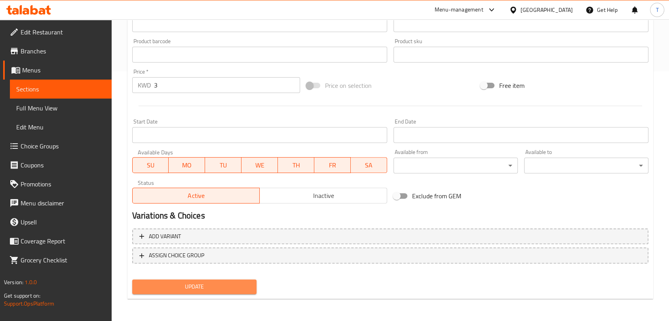
click at [233, 287] on span "Update" at bounding box center [194, 287] width 112 height 10
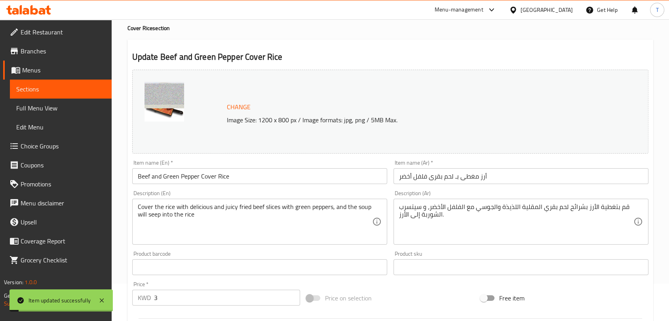
scroll to position [0, 0]
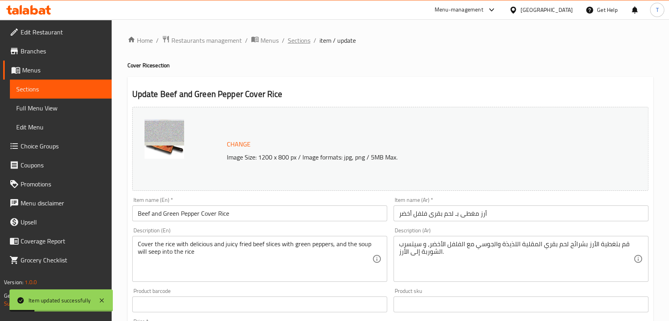
click at [308, 40] on span "Sections" at bounding box center [299, 40] width 23 height 9
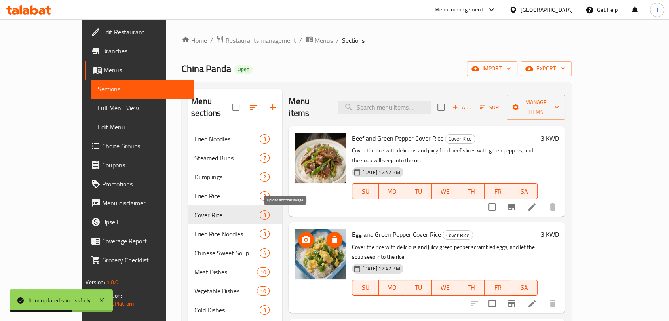
click at [302, 236] on icon "upload picture" at bounding box center [306, 239] width 8 height 7
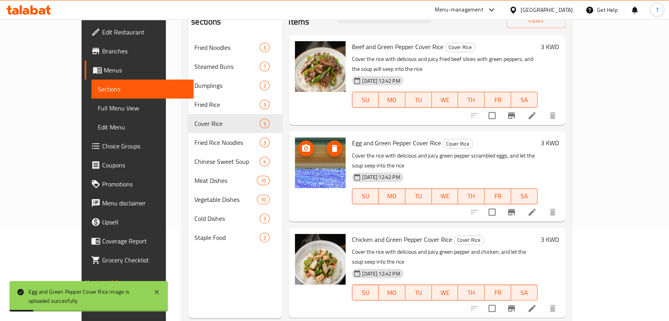
scroll to position [102, 0]
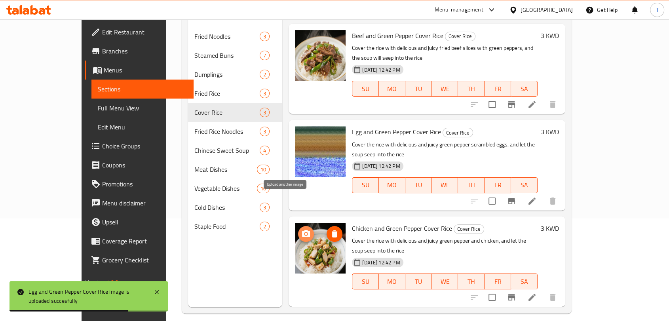
click at [301, 229] on icon "upload picture" at bounding box center [305, 233] width 9 height 9
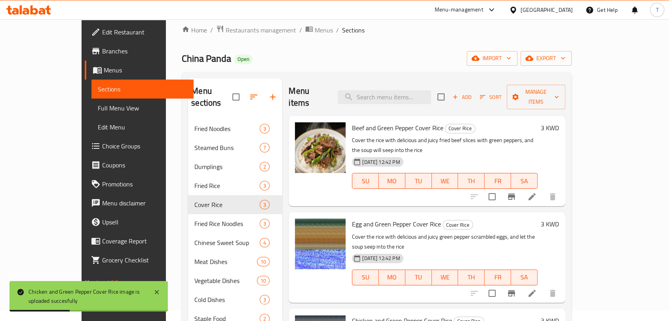
scroll to position [0, 0]
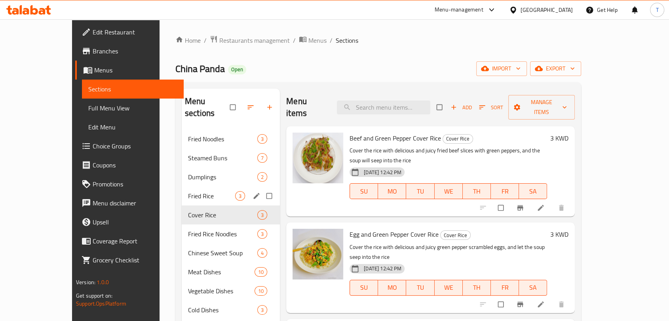
click at [182, 186] on div "Fried Rice 3" at bounding box center [231, 195] width 98 height 19
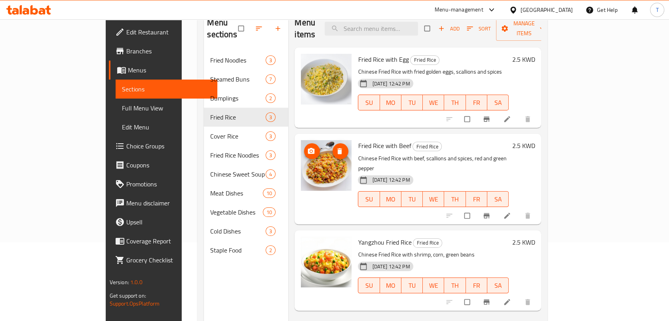
scroll to position [102, 0]
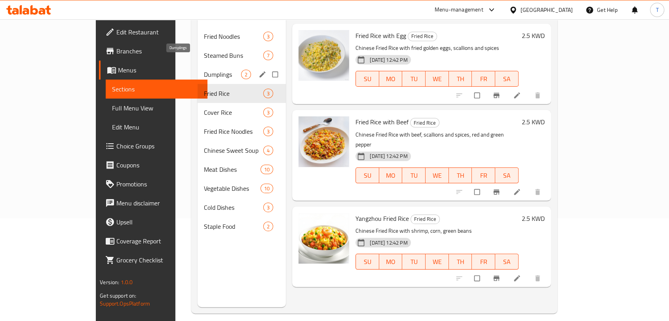
click at [204, 70] on span "Dumplings" at bounding box center [222, 74] width 37 height 9
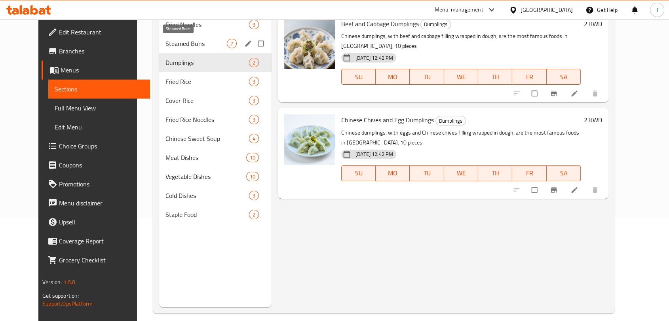
click at [173, 35] on div "Steamed Buns 7" at bounding box center [215, 43] width 112 height 19
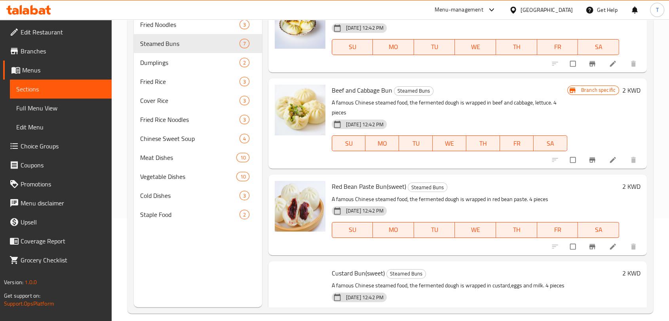
scroll to position [334, 0]
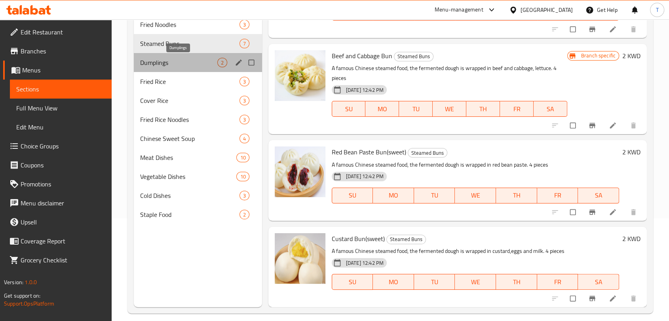
click at [176, 66] on span "Dumplings" at bounding box center [178, 62] width 77 height 9
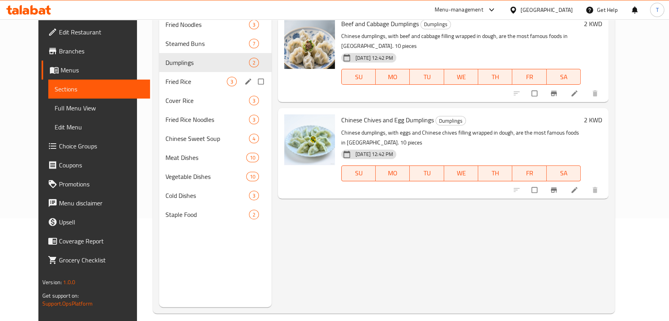
click at [170, 88] on div "Fried Rice 3" at bounding box center [215, 81] width 112 height 19
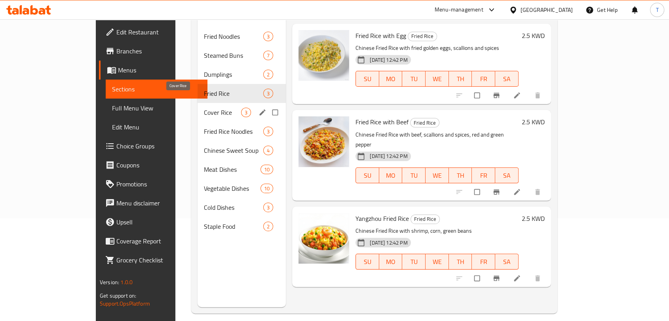
click at [204, 108] on span "Cover Rice" at bounding box center [222, 112] width 37 height 9
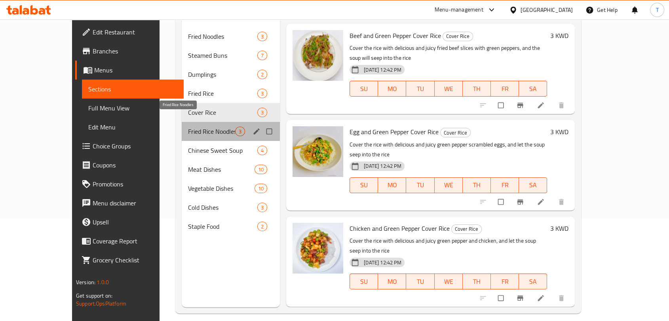
click at [188, 127] on span "Fried Rice Noodles" at bounding box center [211, 131] width 47 height 9
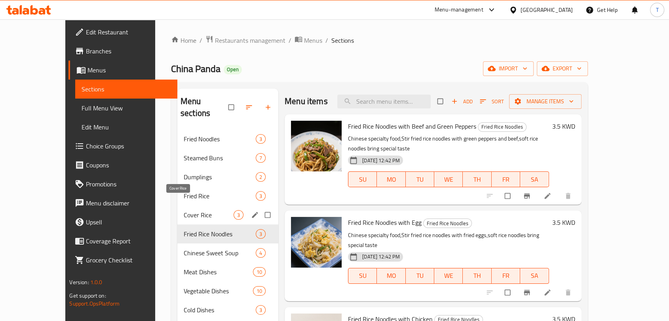
click at [201, 210] on span "Cover Rice" at bounding box center [209, 214] width 50 height 9
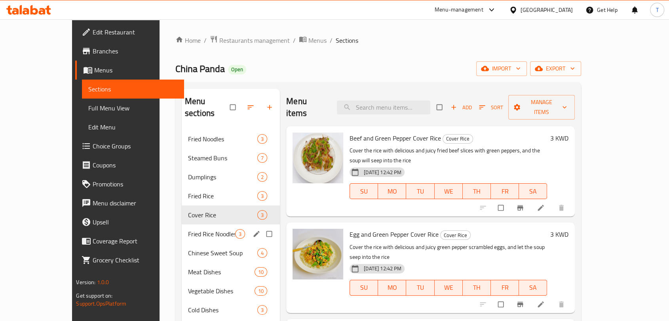
click at [192, 228] on div "Fried Rice Noodles 3" at bounding box center [231, 233] width 98 height 19
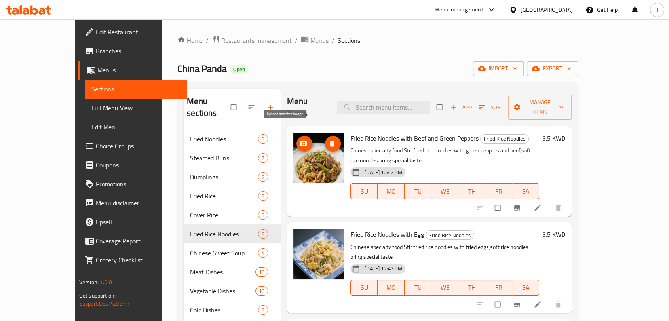
click at [300, 140] on icon "upload picture" at bounding box center [303, 143] width 7 height 6
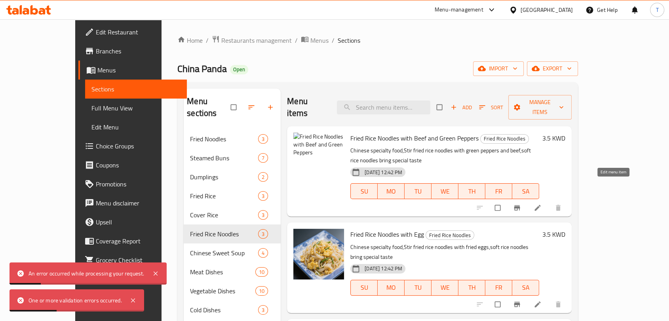
click at [541, 205] on icon at bounding box center [538, 208] width 6 height 6
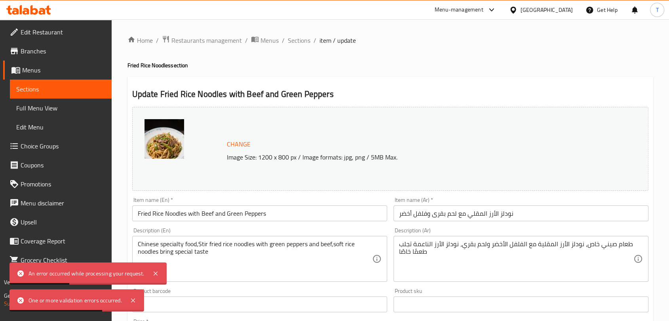
click at [231, 142] on div "Home / Restaurants management / Menus / Sections / item / update Fried Rice Noo…" at bounding box center [389, 295] width 525 height 520
click at [231, 142] on span "Change" at bounding box center [239, 143] width 24 height 11
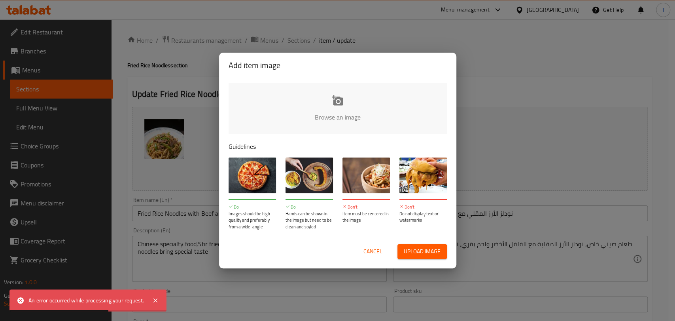
click at [319, 117] on input "file" at bounding box center [605, 120] width 753 height 74
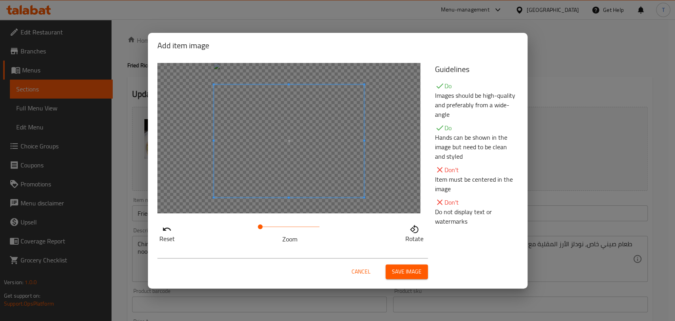
click at [338, 171] on span at bounding box center [289, 140] width 150 height 113
click at [405, 275] on span "Save image" at bounding box center [407, 272] width 30 height 10
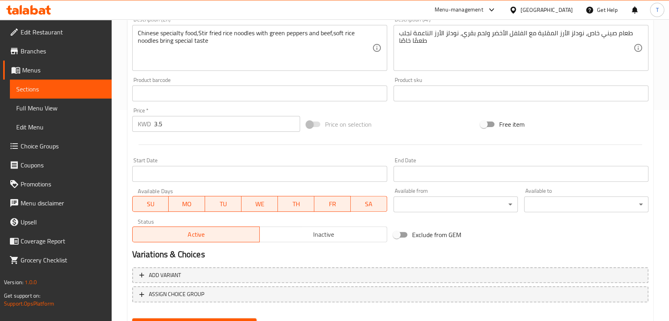
scroll to position [250, 0]
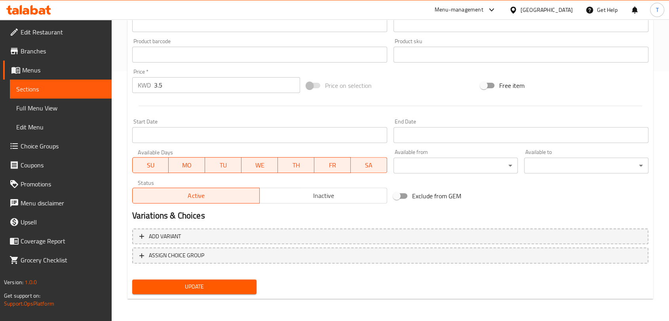
click at [228, 289] on span "Update" at bounding box center [194, 287] width 112 height 10
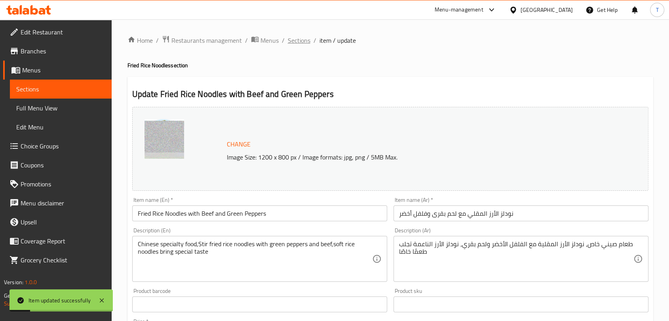
click at [296, 43] on span "Sections" at bounding box center [299, 40] width 23 height 9
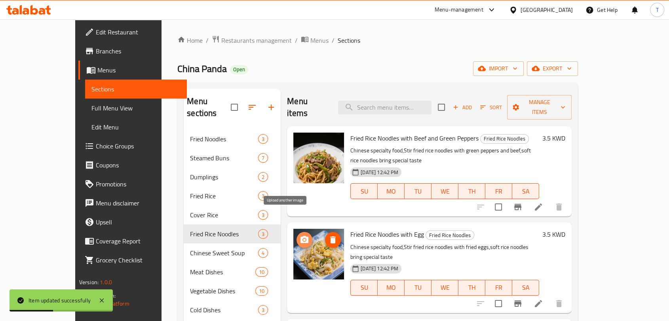
click at [300, 235] on icon "upload picture" at bounding box center [304, 239] width 9 height 9
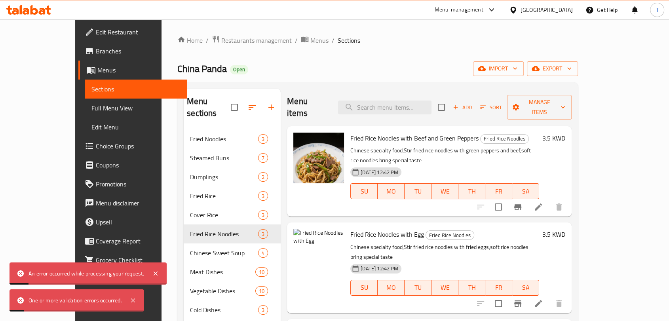
click at [542, 300] on icon at bounding box center [538, 303] width 7 height 7
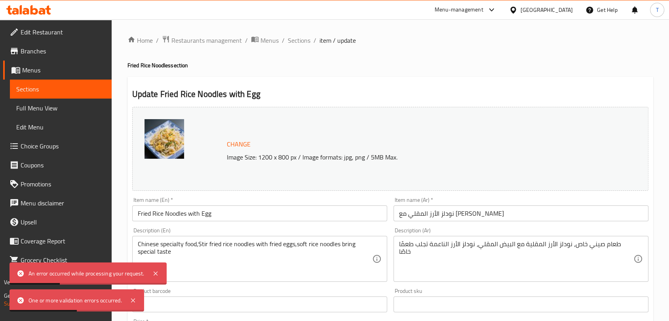
click at [235, 146] on span "Change" at bounding box center [239, 143] width 24 height 11
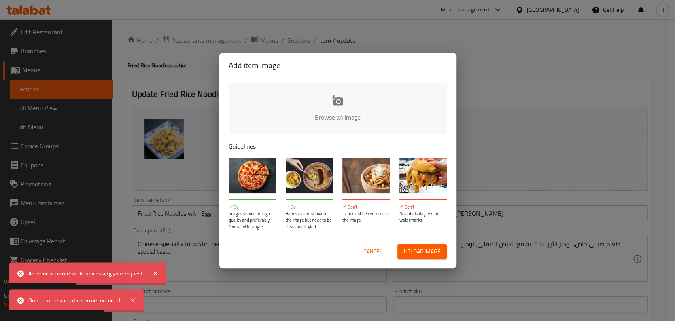
click at [328, 118] on input "file" at bounding box center [605, 120] width 753 height 74
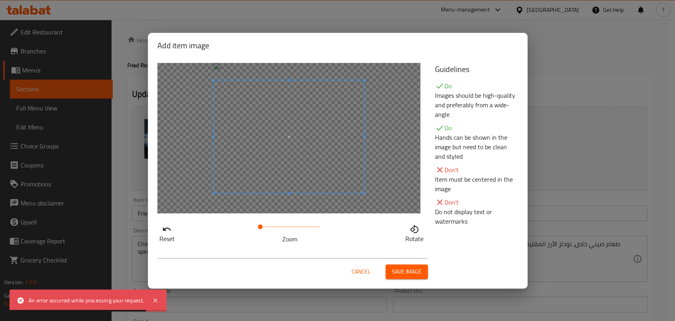
click at [322, 152] on span at bounding box center [289, 136] width 150 height 113
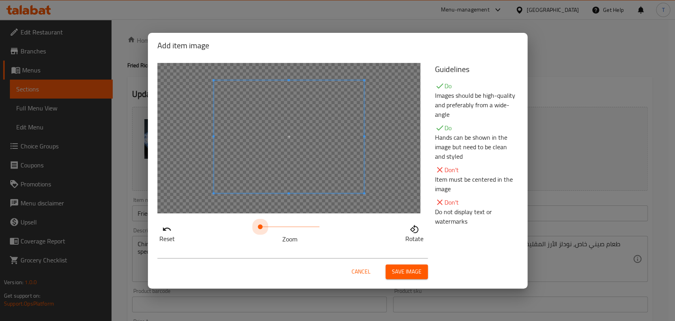
drag, startPoint x: 261, startPoint y: 228, endPoint x: 169, endPoint y: 232, distance: 91.9
click at [169, 232] on div "Reset Zoom Rotate" at bounding box center [291, 232] width 268 height 23
click at [261, 162] on span at bounding box center [289, 137] width 150 height 113
click at [283, 157] on span at bounding box center [289, 137] width 150 height 113
click at [282, 141] on span at bounding box center [289, 120] width 150 height 113
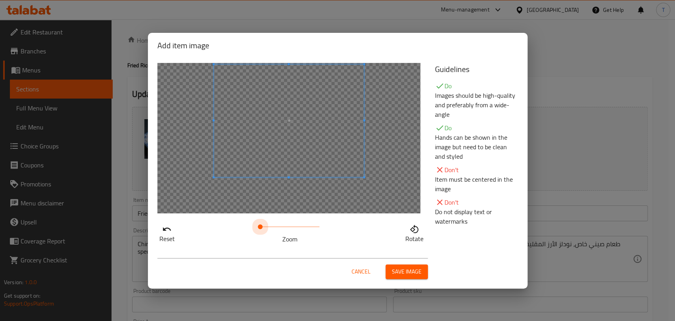
drag, startPoint x: 262, startPoint y: 222, endPoint x: 229, endPoint y: 216, distance: 34.3
click at [225, 225] on div "Reset Zoom Rotate" at bounding box center [291, 232] width 268 height 23
click at [329, 188] on div at bounding box center [288, 138] width 263 height 150
click at [416, 270] on span "Save image" at bounding box center [407, 272] width 30 height 10
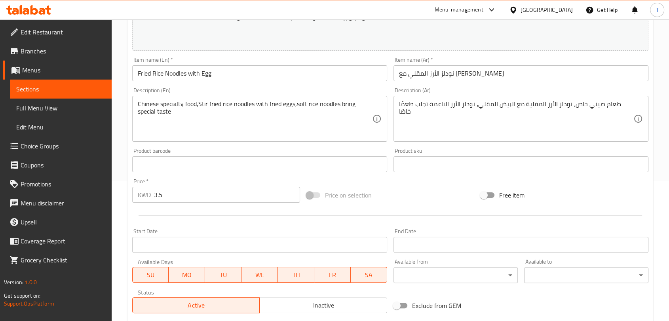
scroll to position [250, 0]
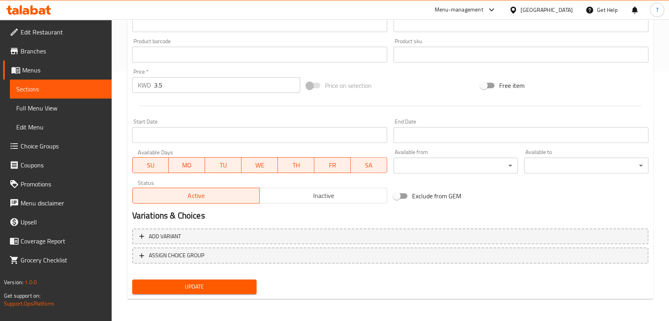
click at [208, 292] on button "Update" at bounding box center [194, 286] width 124 height 15
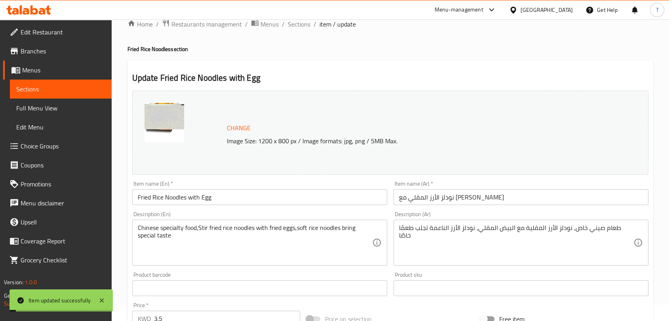
scroll to position [0, 0]
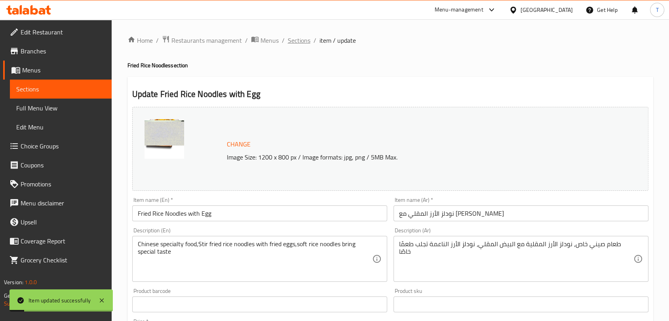
click at [294, 44] on span "Sections" at bounding box center [299, 40] width 23 height 9
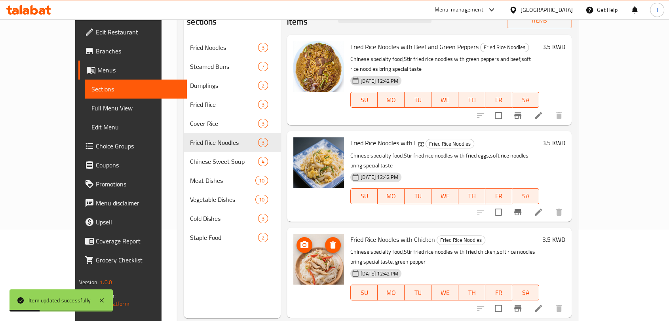
scroll to position [102, 0]
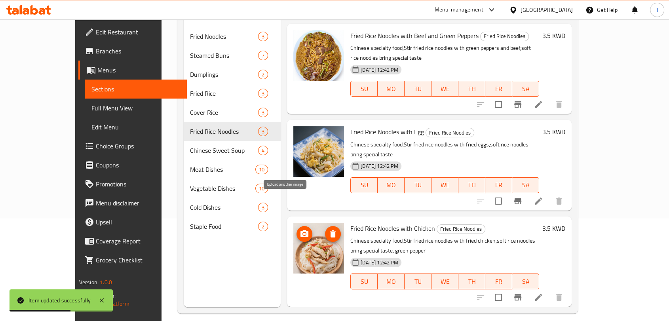
click at [300, 230] on icon "upload picture" at bounding box center [304, 233] width 8 height 7
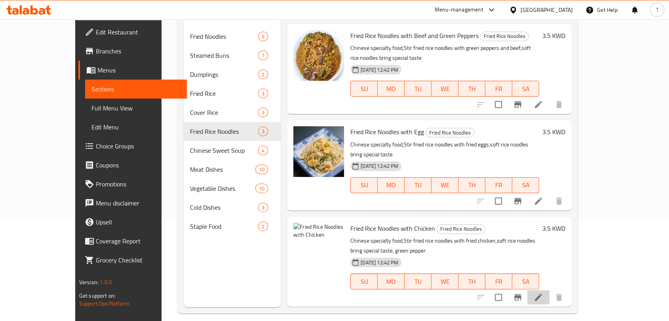
click at [542, 294] on icon at bounding box center [538, 297] width 7 height 7
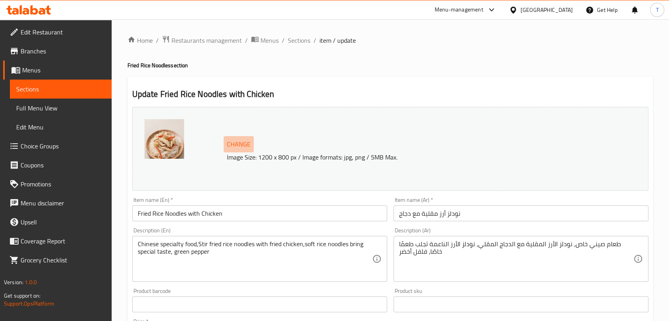
click at [233, 146] on span "Change" at bounding box center [239, 143] width 24 height 11
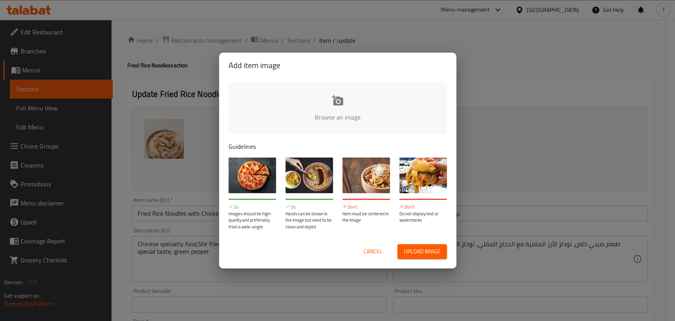
click at [341, 121] on input "file" at bounding box center [605, 120] width 753 height 74
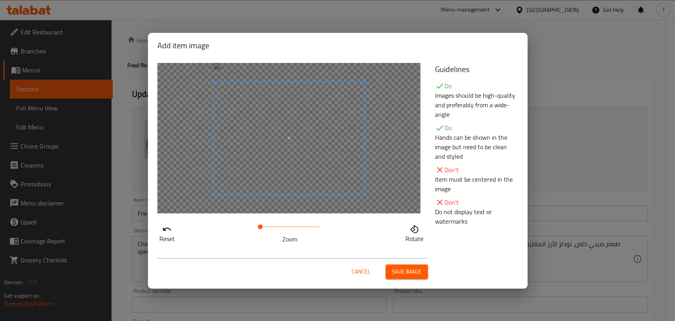
click at [343, 178] on span at bounding box center [289, 138] width 150 height 113
click at [404, 267] on span "Save image" at bounding box center [407, 272] width 30 height 10
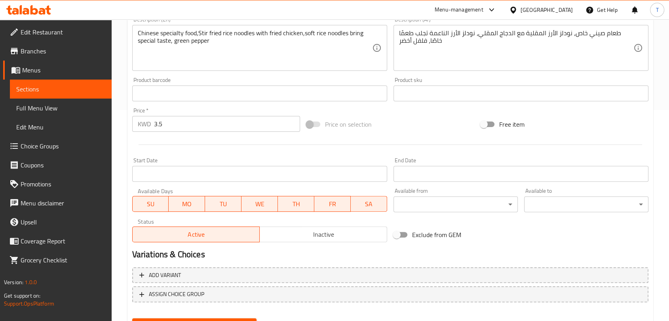
scroll to position [250, 0]
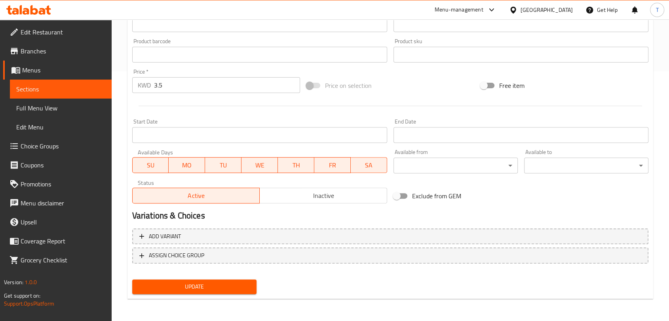
click at [233, 283] on span "Update" at bounding box center [194, 287] width 112 height 10
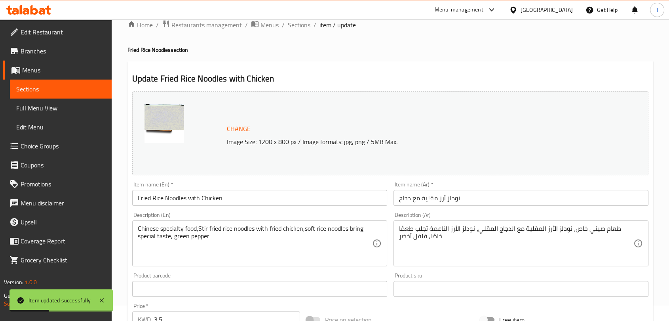
scroll to position [0, 0]
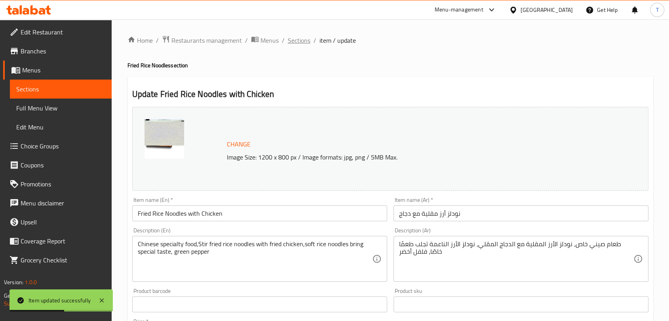
click at [305, 41] on span "Sections" at bounding box center [299, 40] width 23 height 9
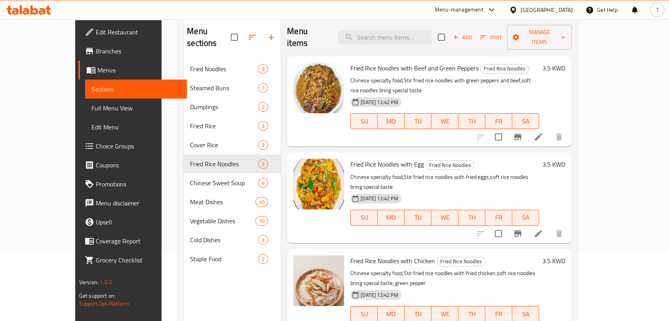
scroll to position [111, 0]
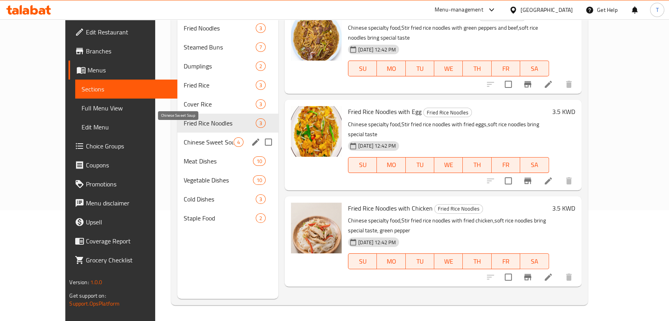
click at [185, 137] on span "Chinese Sweet Soup" at bounding box center [209, 141] width 50 height 9
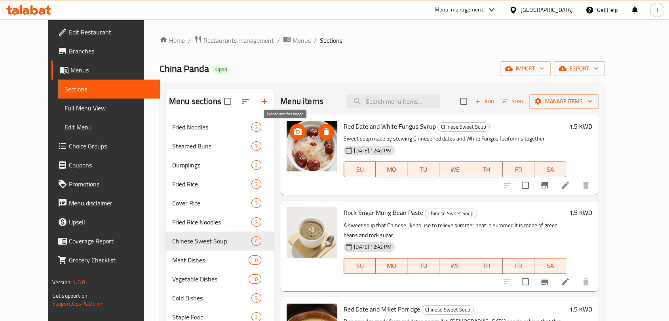
click at [294, 129] on icon "upload picture" at bounding box center [298, 131] width 8 height 7
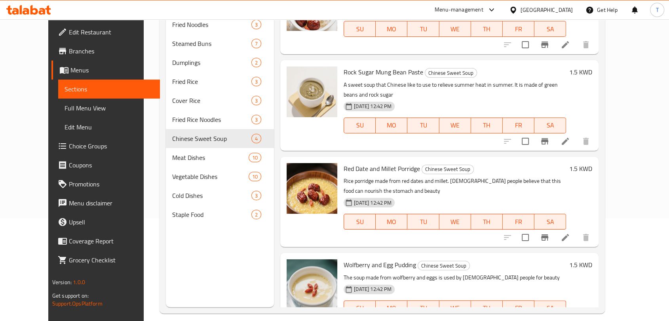
scroll to position [54, 0]
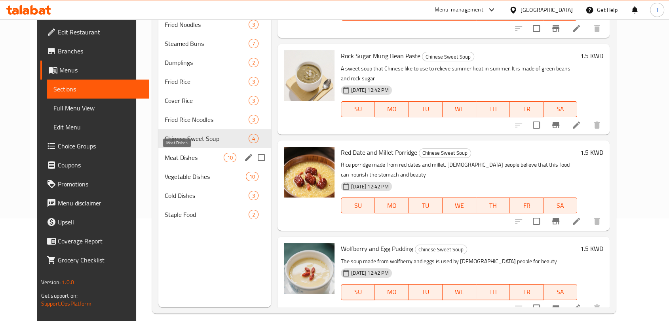
click at [196, 159] on span "Meat Dishes" at bounding box center [194, 157] width 59 height 9
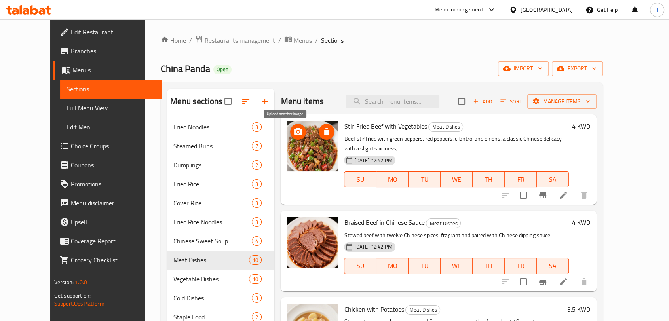
click at [294, 132] on icon "upload picture" at bounding box center [298, 131] width 8 height 7
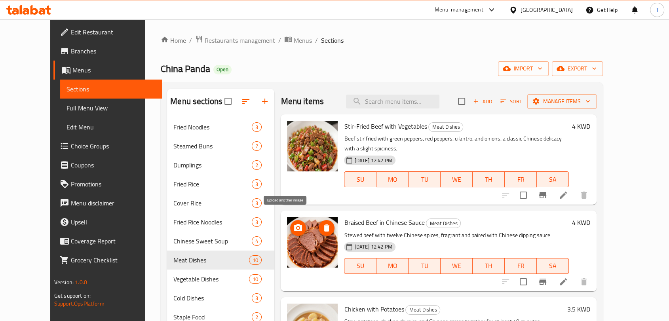
click at [294, 224] on icon "upload picture" at bounding box center [298, 227] width 8 height 7
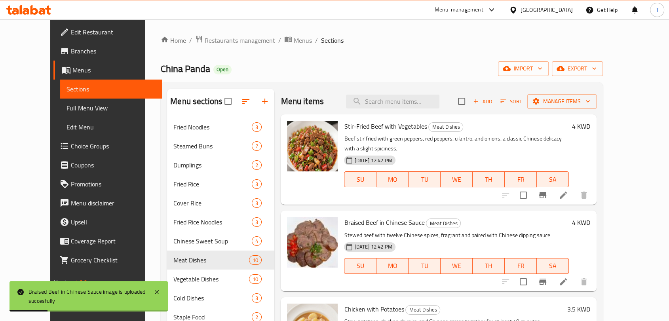
scroll to position [102, 0]
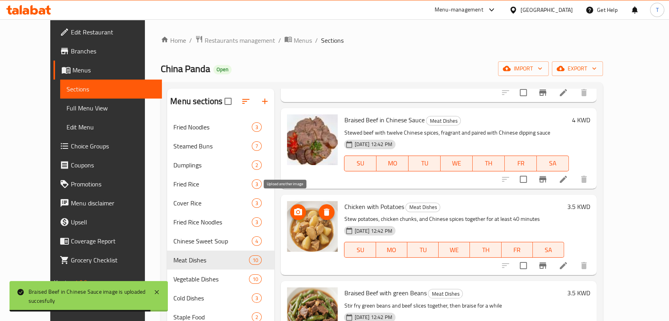
click at [294, 208] on icon "upload picture" at bounding box center [298, 211] width 8 height 7
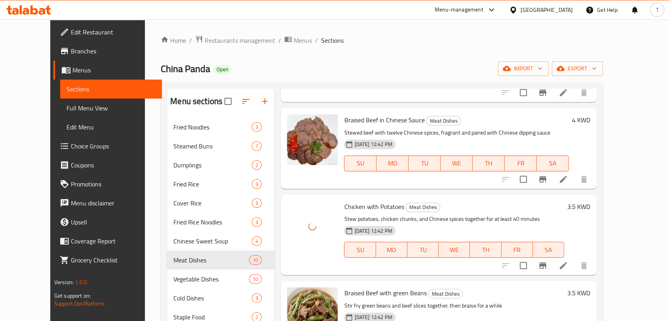
scroll to position [205, 0]
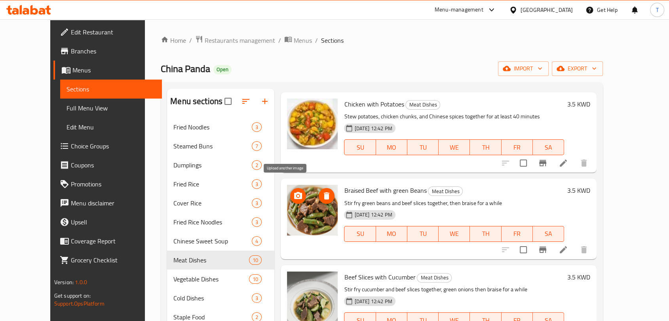
click at [294, 192] on icon "upload picture" at bounding box center [298, 195] width 8 height 7
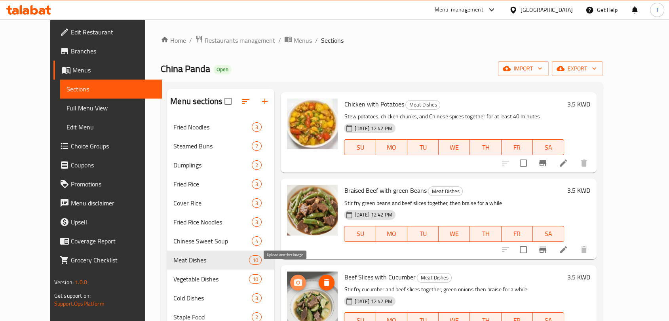
click at [294, 279] on icon "upload picture" at bounding box center [298, 282] width 8 height 7
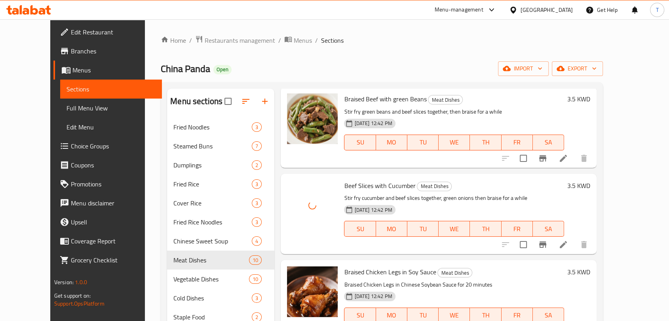
scroll to position [307, 0]
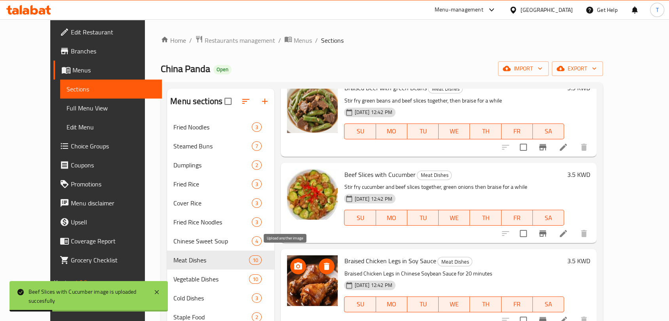
click at [294, 262] on icon "upload picture" at bounding box center [298, 265] width 8 height 7
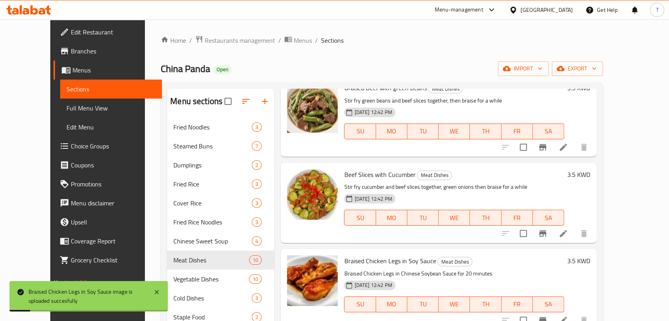
scroll to position [410, 0]
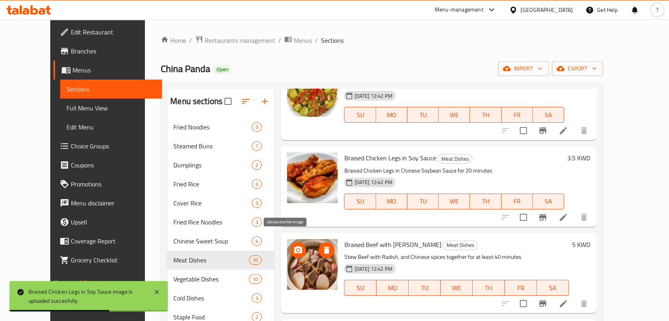
click at [293, 245] on icon "upload picture" at bounding box center [297, 249] width 9 height 9
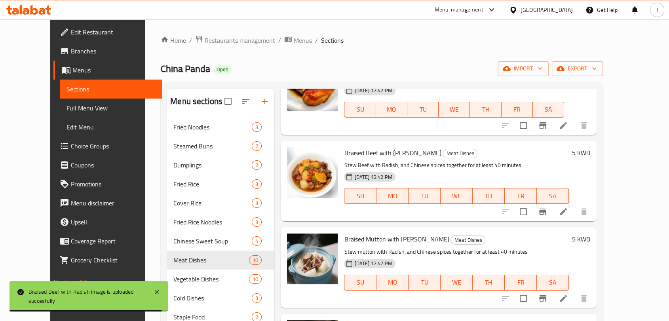
scroll to position [513, 0]
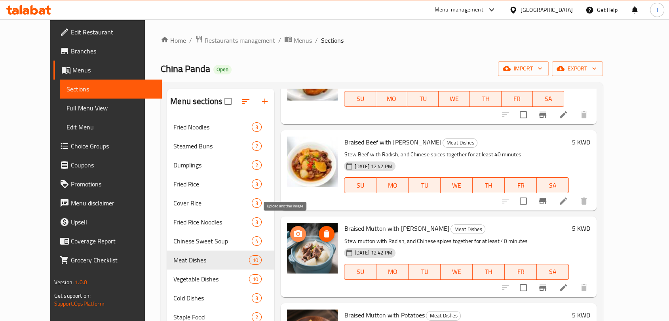
click at [293, 229] on icon "upload picture" at bounding box center [297, 233] width 9 height 9
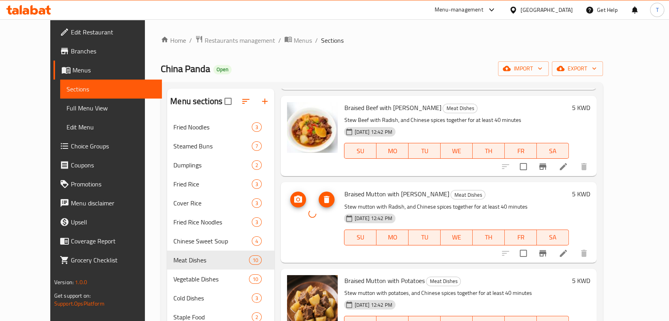
scroll to position [563, 0]
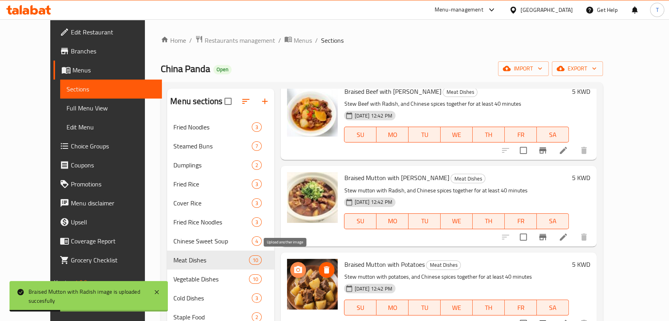
click at [292, 265] on span "upload picture" at bounding box center [298, 269] width 16 height 9
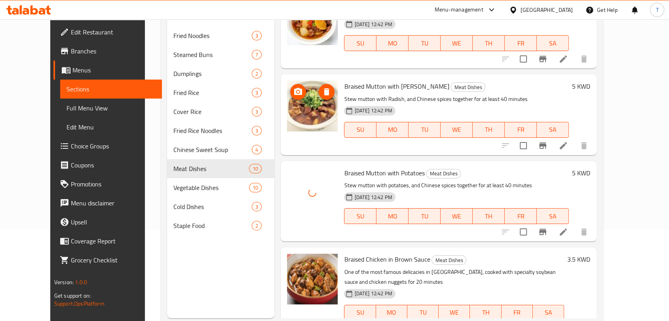
scroll to position [102, 0]
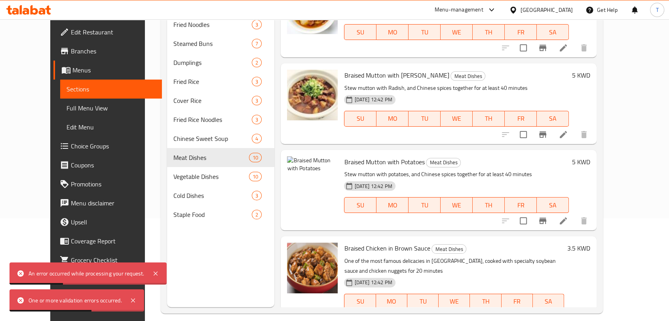
click at [574, 214] on li at bounding box center [563, 221] width 22 height 14
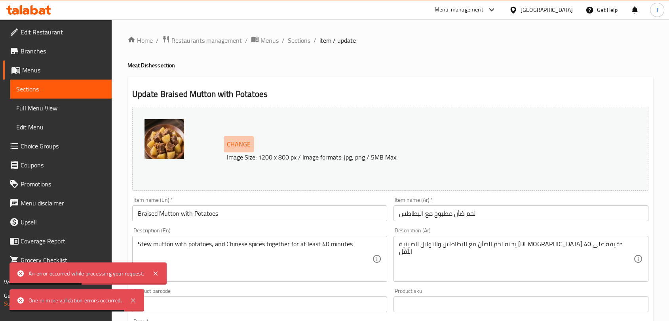
click at [244, 141] on span "Change" at bounding box center [239, 143] width 24 height 11
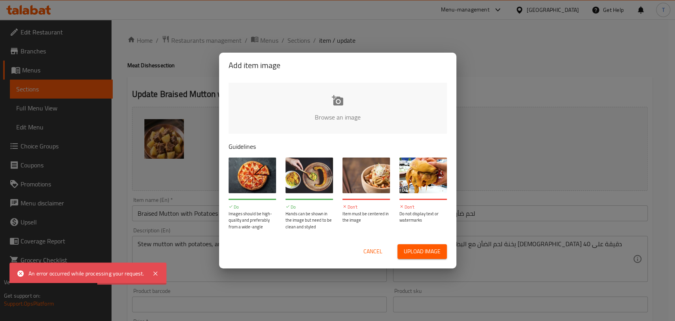
click at [332, 119] on input "file" at bounding box center [605, 120] width 753 height 74
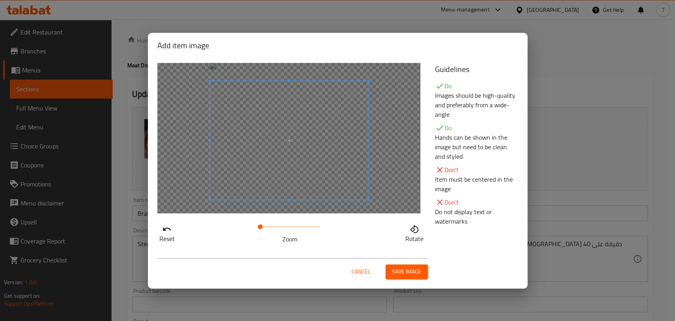
click at [317, 158] on span at bounding box center [289, 140] width 158 height 119
click at [406, 267] on span "Save image" at bounding box center [407, 272] width 30 height 10
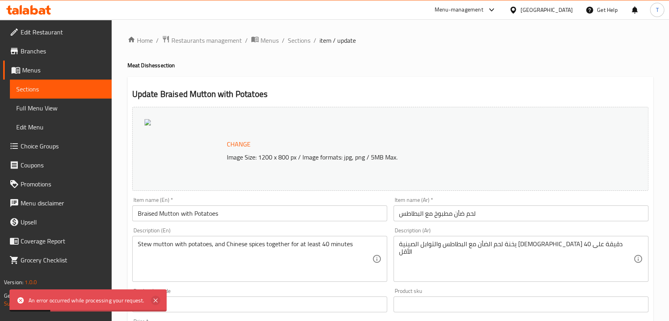
click at [156, 300] on icon at bounding box center [156, 300] width 4 height 4
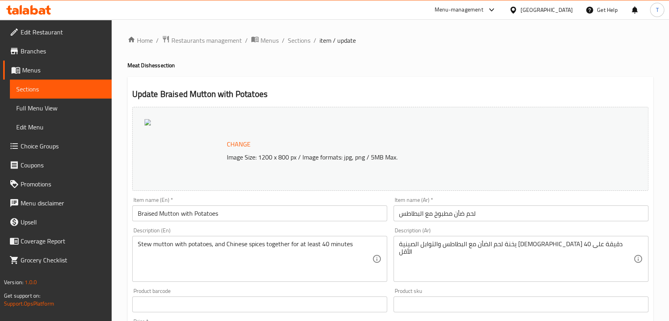
click at [248, 140] on span "Change" at bounding box center [239, 143] width 24 height 11
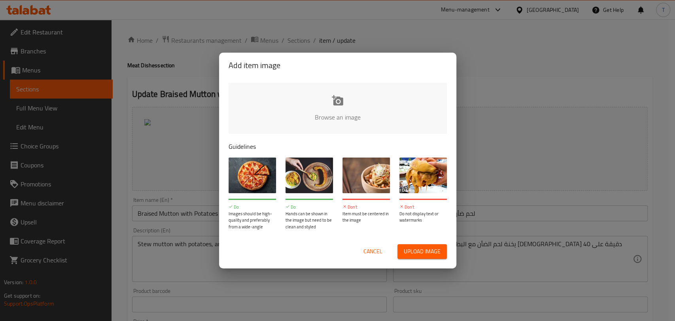
click at [328, 114] on input "file" at bounding box center [605, 120] width 753 height 74
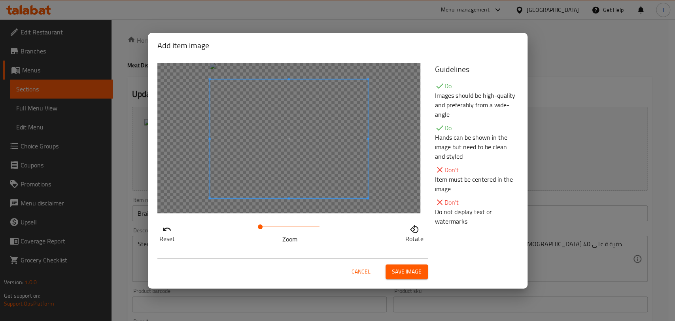
click at [315, 172] on span at bounding box center [289, 138] width 158 height 119
click at [398, 272] on span "Save image" at bounding box center [407, 272] width 30 height 10
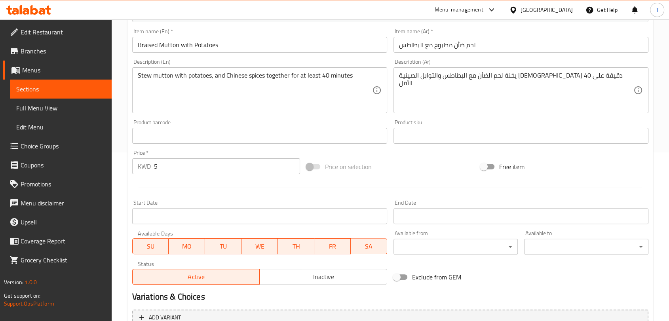
scroll to position [250, 0]
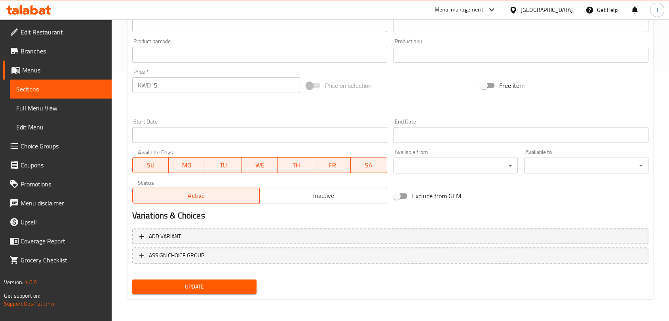
click at [213, 285] on span "Update" at bounding box center [194, 287] width 112 height 10
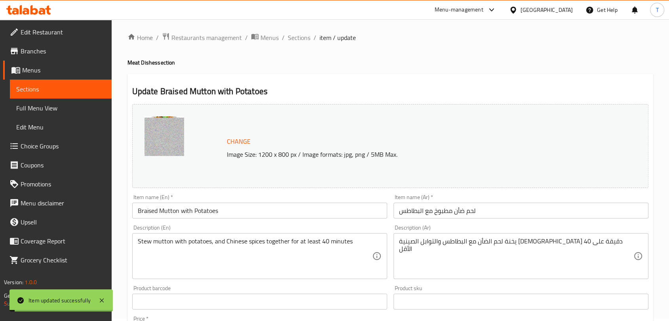
scroll to position [0, 0]
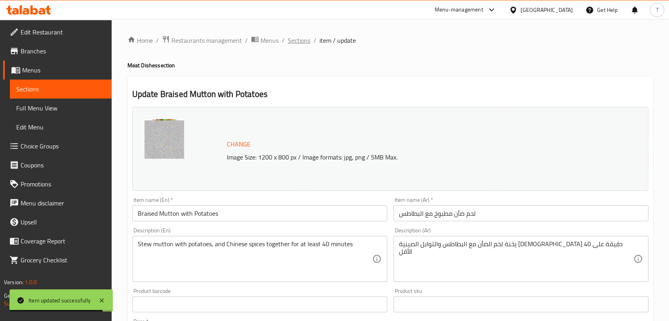
click at [304, 39] on span "Sections" at bounding box center [299, 40] width 23 height 9
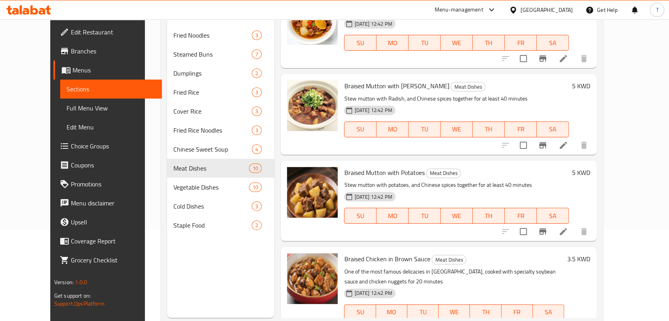
scroll to position [102, 0]
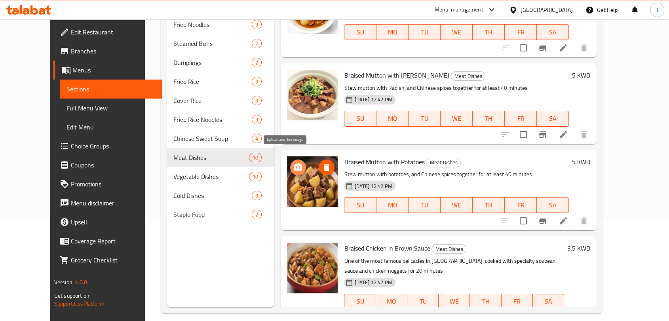
click at [293, 163] on icon "upload picture" at bounding box center [297, 167] width 9 height 9
click at [294, 163] on icon "upload picture" at bounding box center [298, 166] width 8 height 7
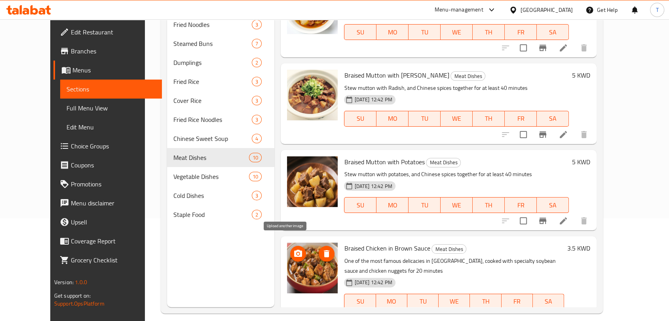
click at [293, 249] on icon "upload picture" at bounding box center [297, 253] width 9 height 9
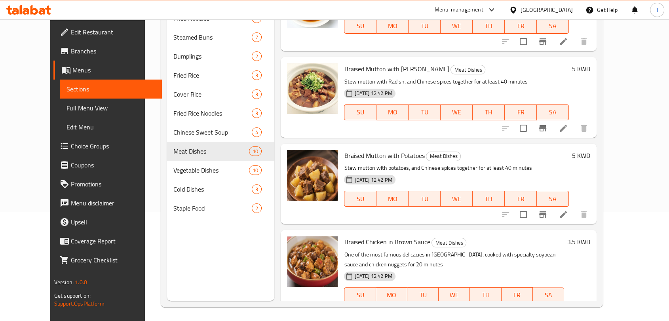
scroll to position [111, 0]
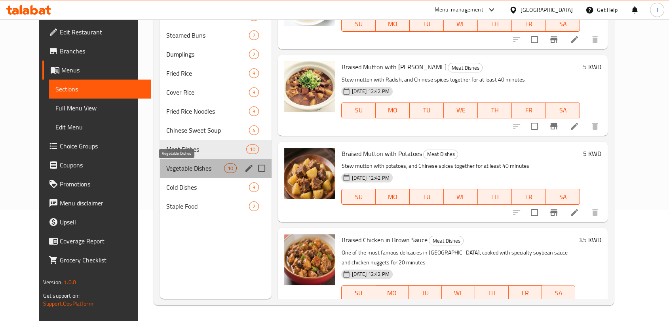
click at [193, 165] on span "Vegetable Dishes" at bounding box center [195, 167] width 58 height 9
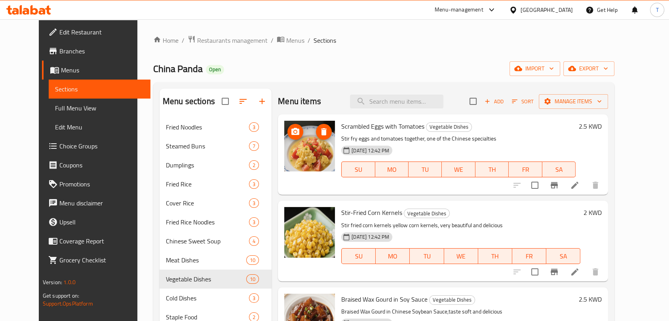
click at [294, 131] on circle "upload picture" at bounding box center [295, 132] width 2 height 2
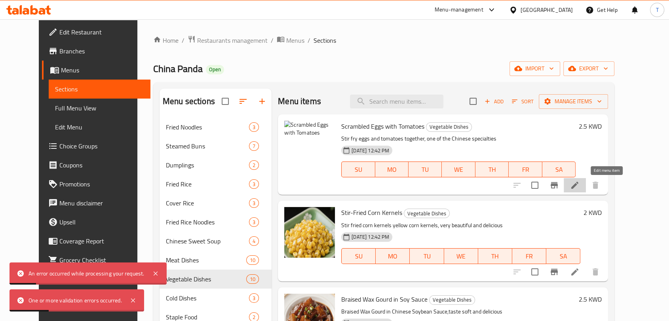
click at [579, 184] on icon at bounding box center [574, 184] width 9 height 9
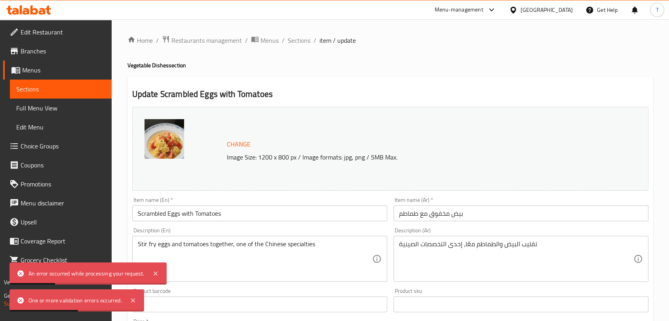
click at [241, 144] on span "Change" at bounding box center [239, 143] width 24 height 11
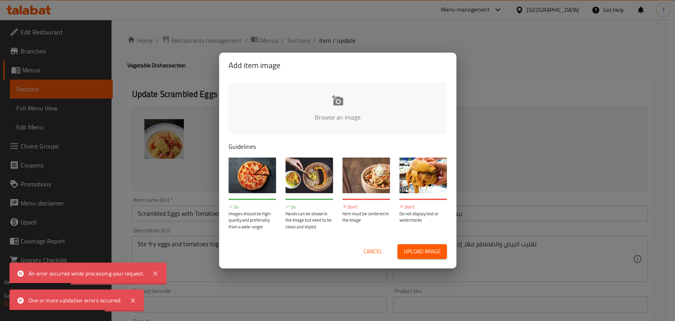
click at [326, 112] on input "file" at bounding box center [605, 120] width 753 height 74
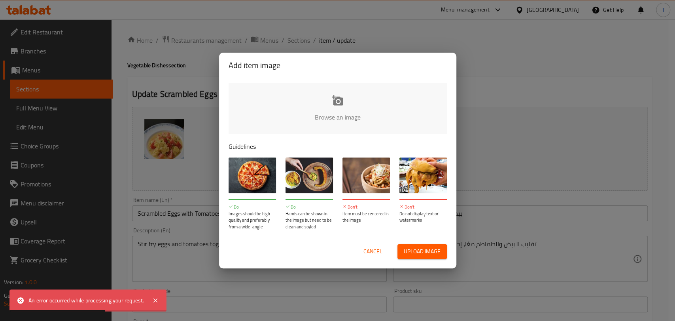
type input "C:\fakepath\Scrambled Eggs with Tomatoes.png"
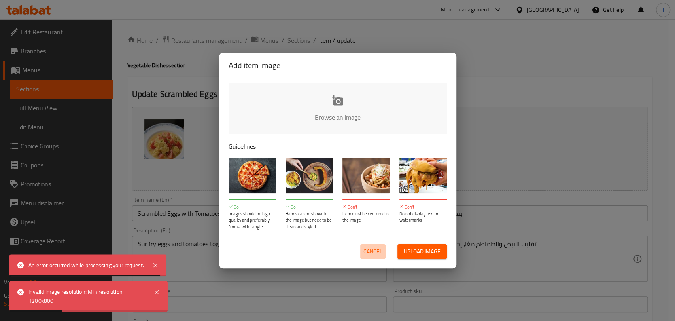
click at [378, 249] on span "Cancel" at bounding box center [373, 252] width 19 height 10
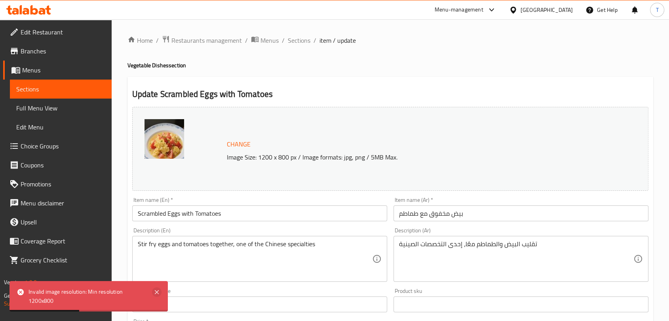
click at [158, 292] on icon at bounding box center [157, 292] width 4 height 4
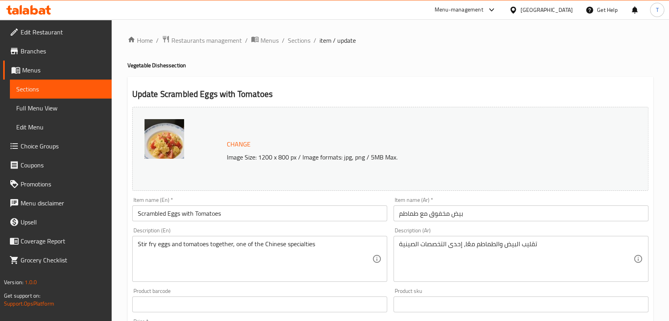
click at [240, 147] on span "Change" at bounding box center [239, 143] width 24 height 11
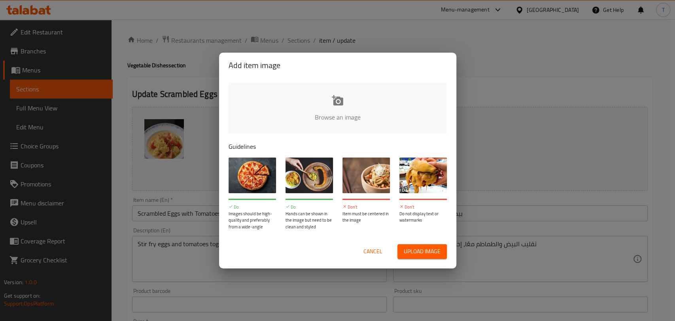
click at [329, 118] on input "file" at bounding box center [605, 120] width 753 height 74
type input "C:\fakepath\Scrambled Eggs with Tomatoes.png"
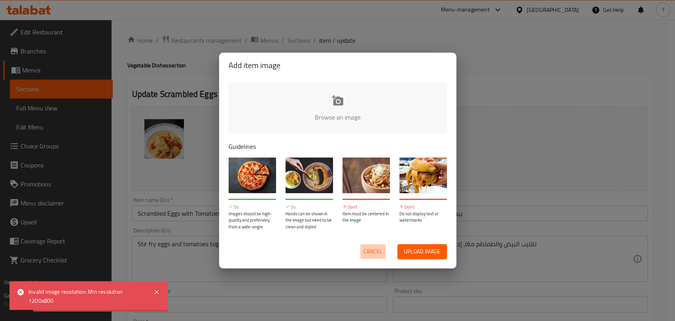
click at [374, 247] on span "Cancel" at bounding box center [373, 252] width 19 height 10
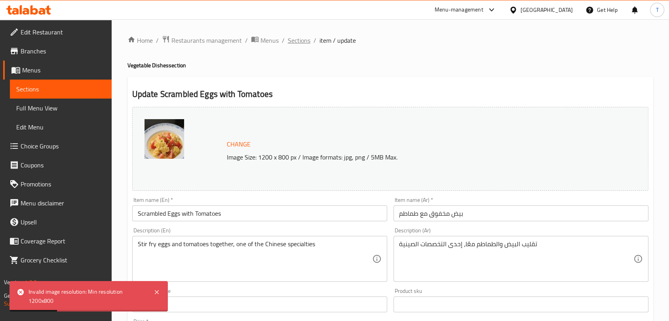
click at [304, 40] on span "Sections" at bounding box center [299, 40] width 23 height 9
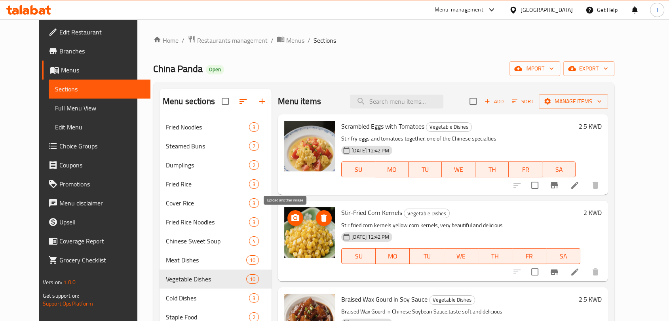
click at [290, 218] on icon "upload picture" at bounding box center [294, 217] width 9 height 9
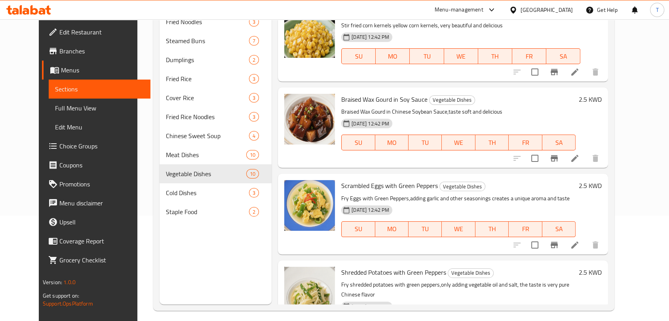
scroll to position [102, 0]
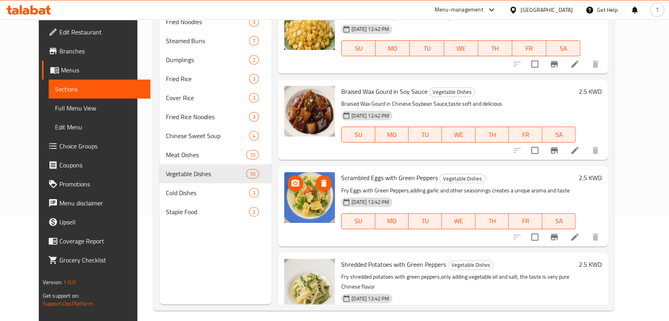
click at [290, 186] on icon "upload picture" at bounding box center [294, 182] width 9 height 9
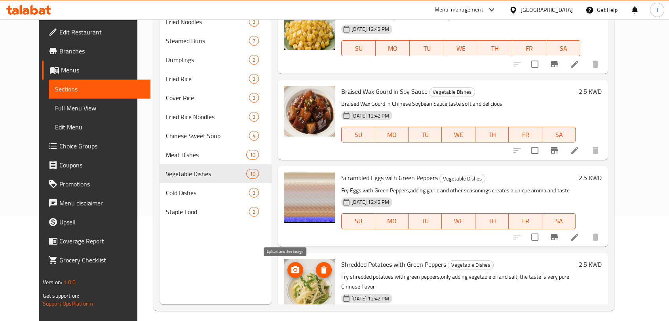
click at [291, 268] on icon "upload picture" at bounding box center [295, 269] width 8 height 7
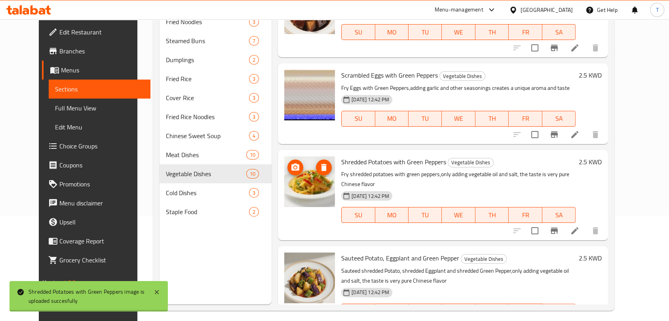
scroll to position [307, 0]
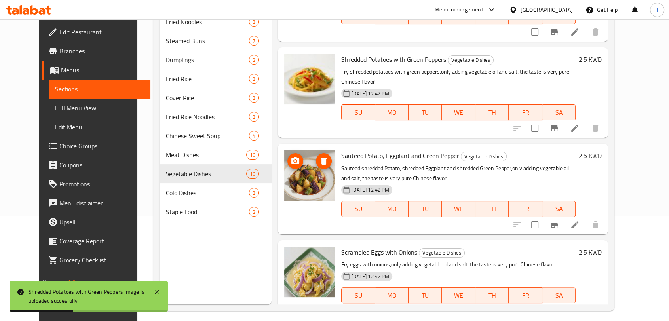
click at [290, 156] on icon "upload picture" at bounding box center [294, 160] width 9 height 9
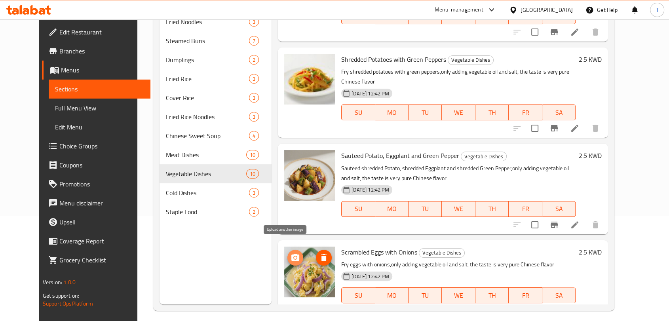
click at [291, 254] on icon "upload picture" at bounding box center [295, 257] width 8 height 7
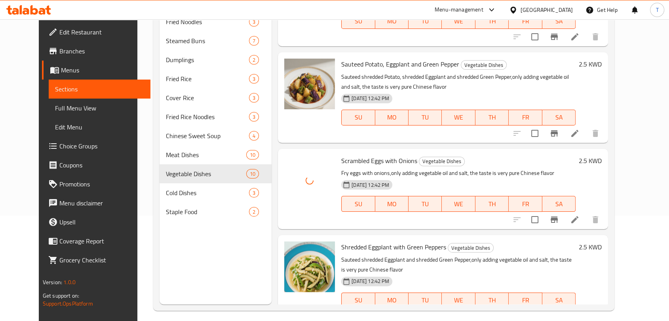
scroll to position [410, 0]
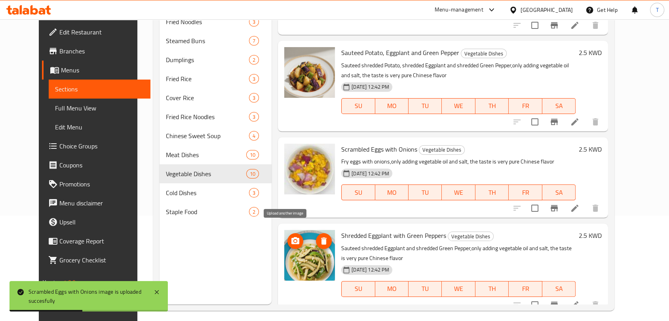
click at [290, 236] on icon "upload picture" at bounding box center [294, 240] width 9 height 9
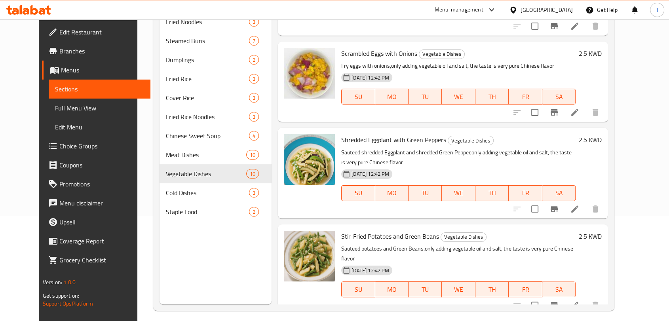
scroll to position [513, 0]
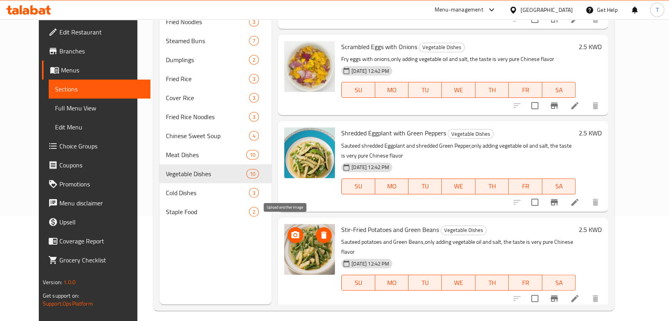
click at [291, 231] on icon "upload picture" at bounding box center [295, 234] width 8 height 7
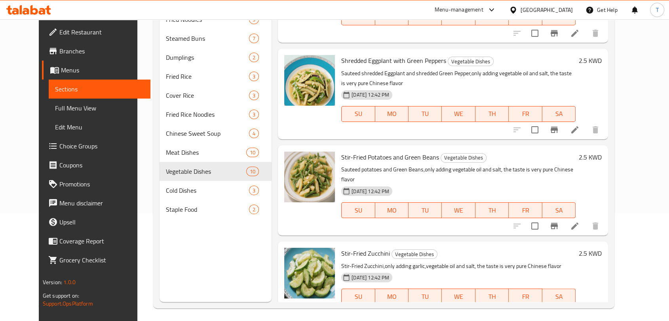
scroll to position [111, 0]
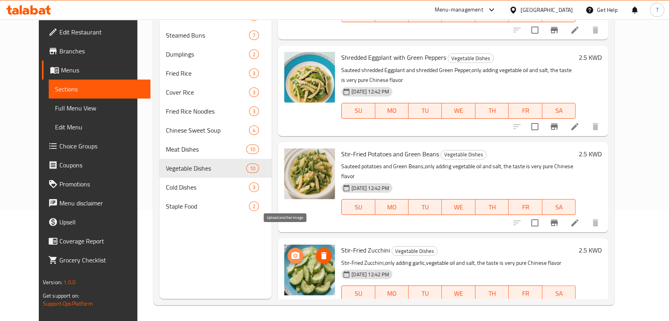
click at [291, 252] on icon "upload picture" at bounding box center [295, 255] width 8 height 7
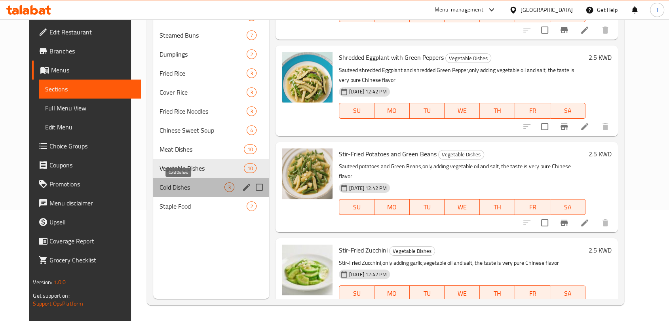
click at [199, 190] on span "Cold Dishes" at bounding box center [191, 186] width 65 height 9
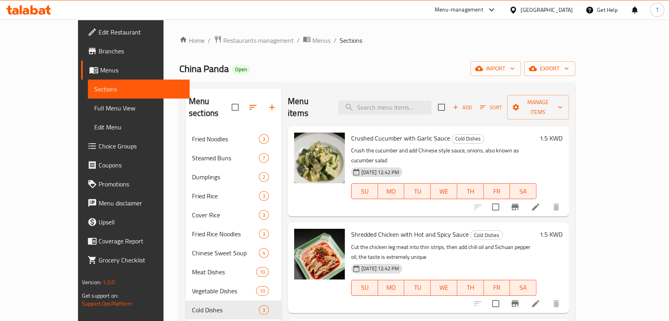
scroll to position [102, 0]
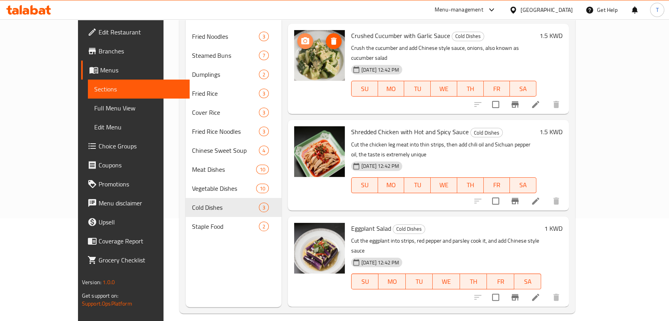
click at [300, 36] on icon "upload picture" at bounding box center [304, 40] width 9 height 9
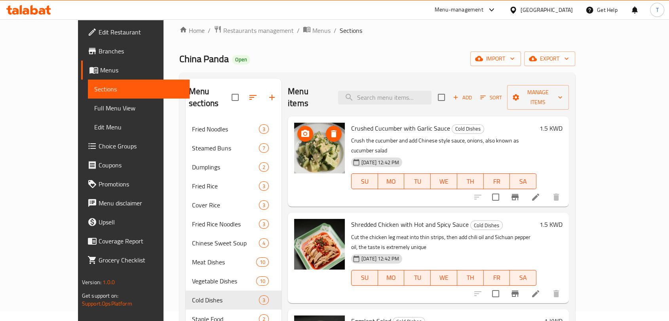
scroll to position [0, 0]
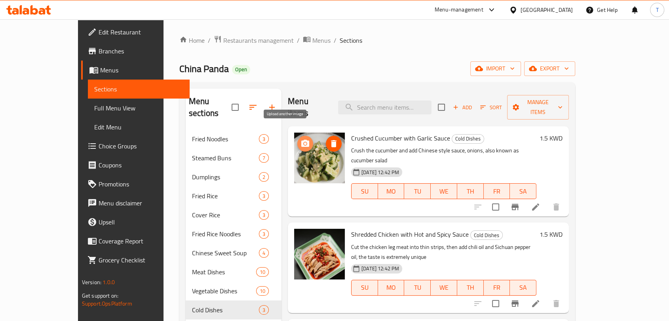
click at [297, 137] on button "upload picture" at bounding box center [305, 144] width 16 height 16
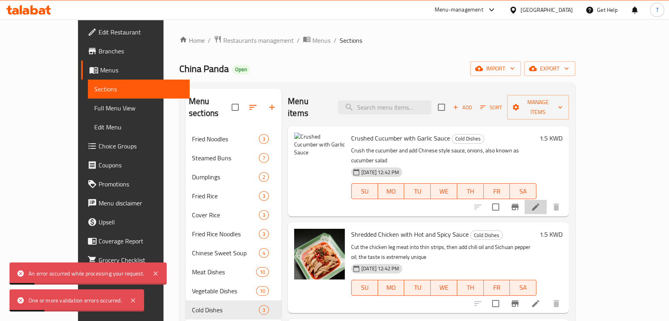
click at [540, 202] on icon at bounding box center [535, 206] width 9 height 9
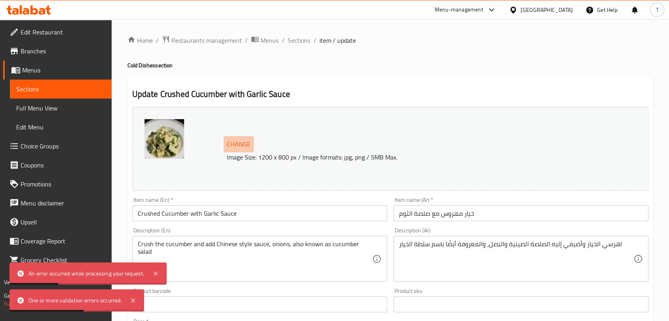
click at [243, 138] on span "Change" at bounding box center [239, 143] width 24 height 11
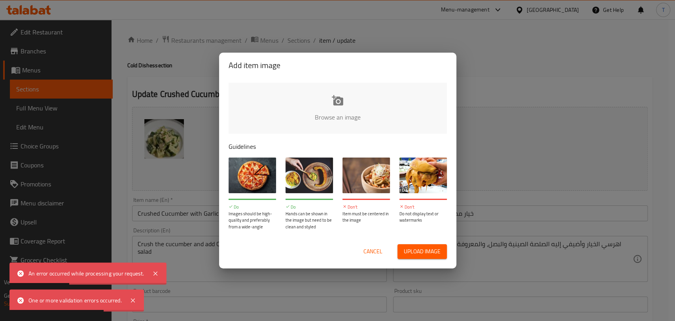
click at [340, 112] on input "file" at bounding box center [605, 120] width 753 height 74
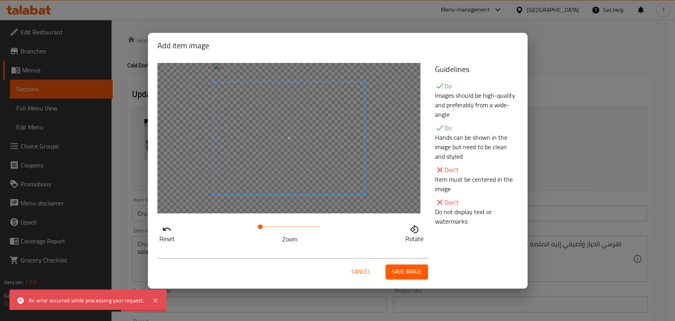
click at [396, 269] on span "Save image" at bounding box center [407, 272] width 30 height 10
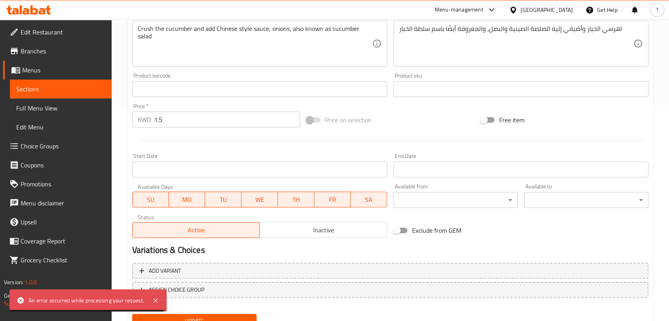
scroll to position [250, 0]
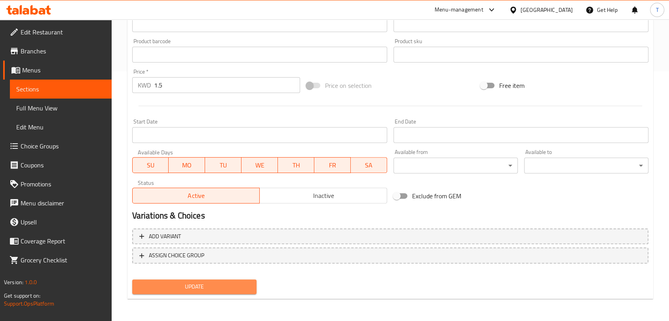
click at [232, 283] on span "Update" at bounding box center [194, 287] width 112 height 10
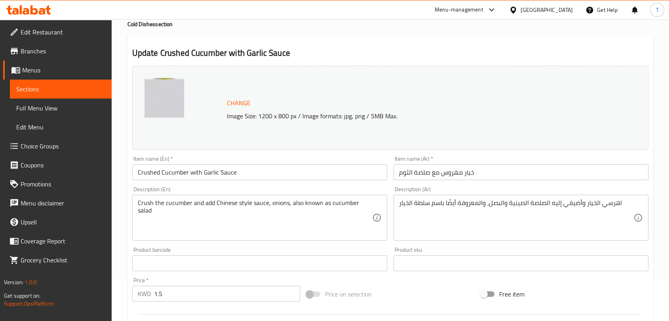
scroll to position [0, 0]
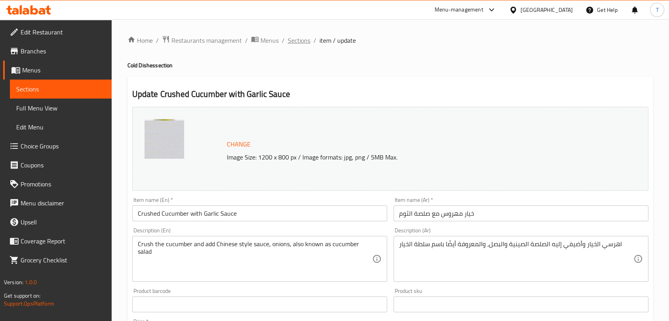
click at [308, 40] on span "Sections" at bounding box center [299, 40] width 23 height 9
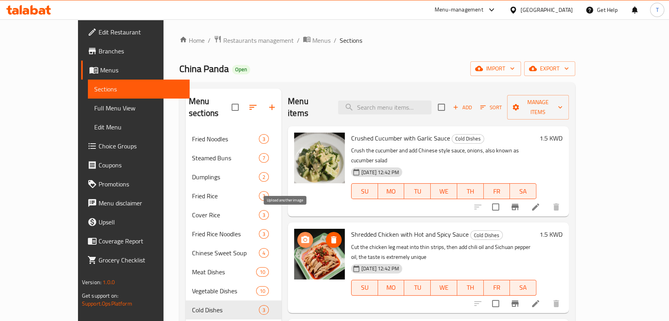
click at [301, 236] on icon "upload picture" at bounding box center [305, 239] width 8 height 7
click at [297, 235] on span "upload picture" at bounding box center [305, 239] width 16 height 9
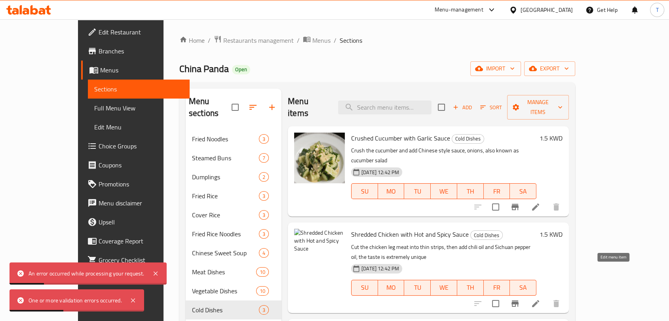
click at [540, 299] on icon at bounding box center [535, 303] width 9 height 9
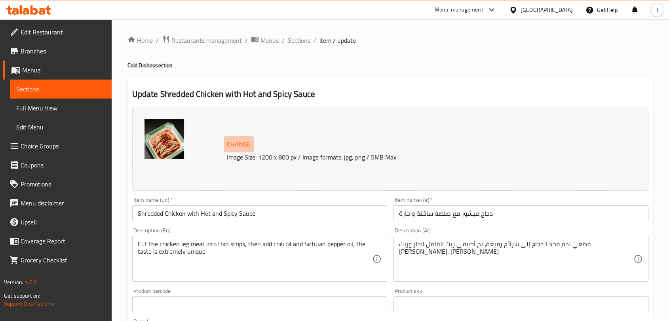
click at [250, 143] on button "Change" at bounding box center [239, 144] width 30 height 16
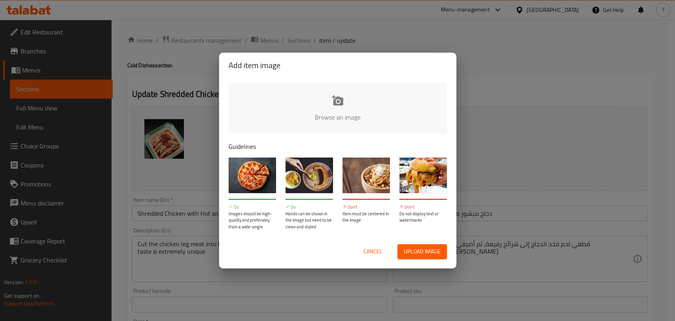
click at [326, 114] on input "file" at bounding box center [605, 120] width 753 height 74
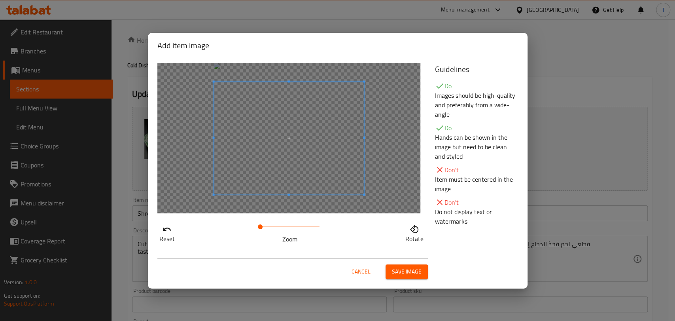
click at [409, 274] on span "Save image" at bounding box center [407, 272] width 30 height 10
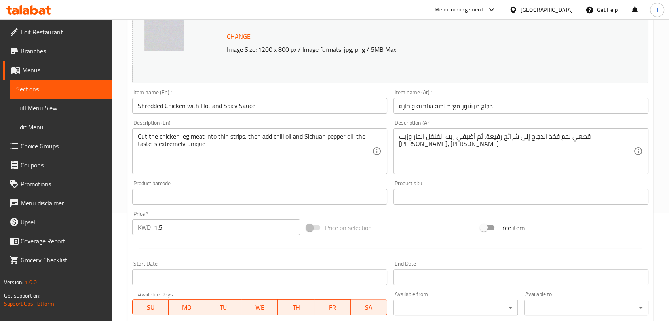
scroll to position [250, 0]
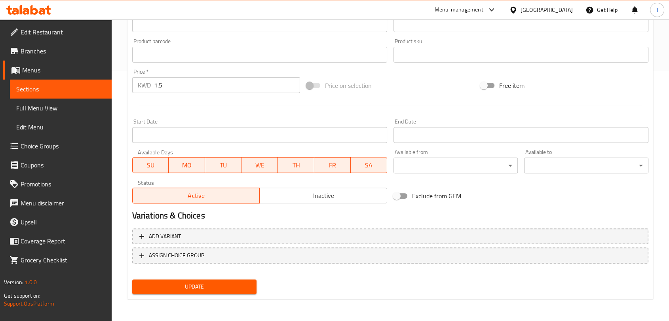
click at [209, 282] on span "Update" at bounding box center [194, 287] width 112 height 10
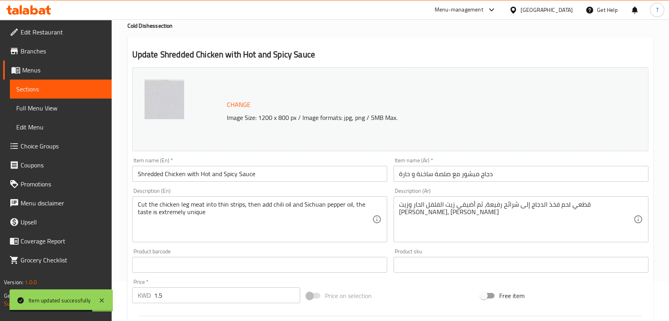
scroll to position [0, 0]
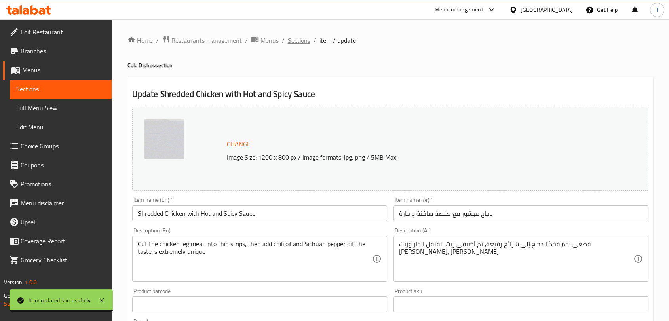
click at [307, 42] on span "Sections" at bounding box center [299, 40] width 23 height 9
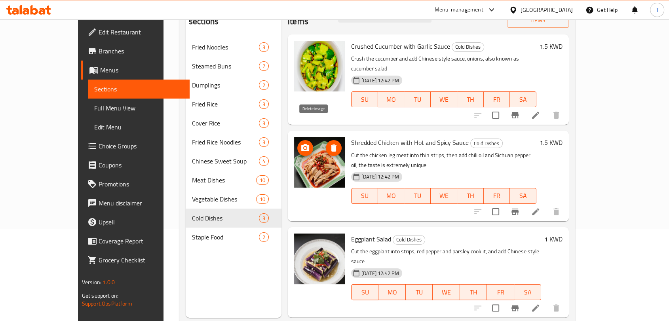
scroll to position [111, 0]
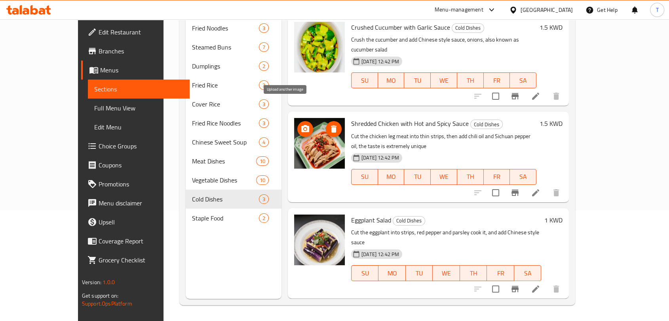
click at [301, 125] on icon "upload picture" at bounding box center [305, 128] width 8 height 7
click at [540, 188] on icon at bounding box center [535, 192] width 9 height 9
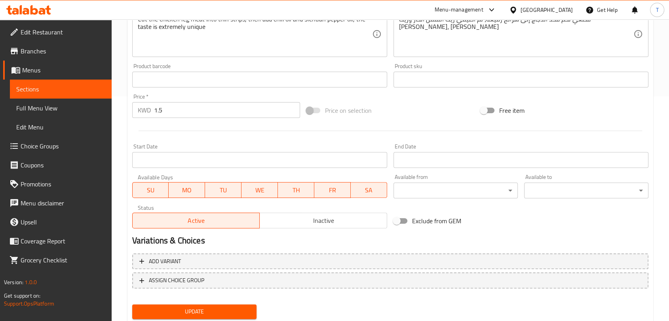
scroll to position [250, 0]
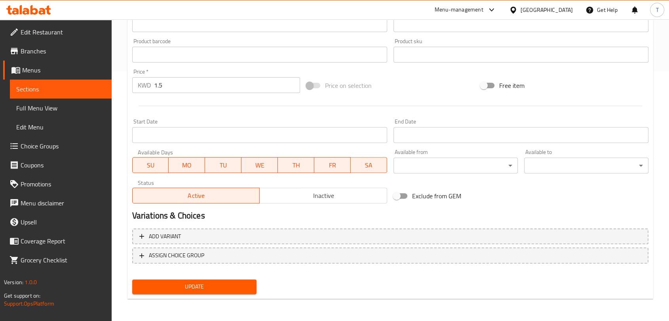
click at [228, 288] on span "Update" at bounding box center [194, 287] width 112 height 10
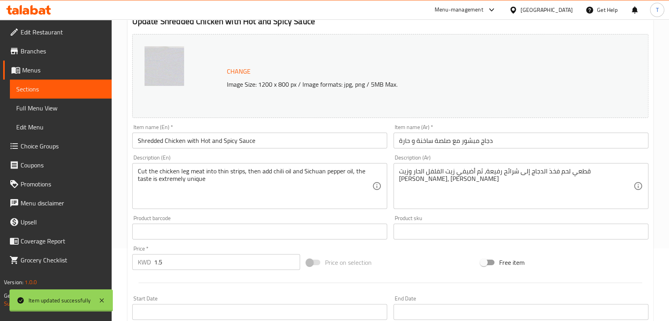
scroll to position [0, 0]
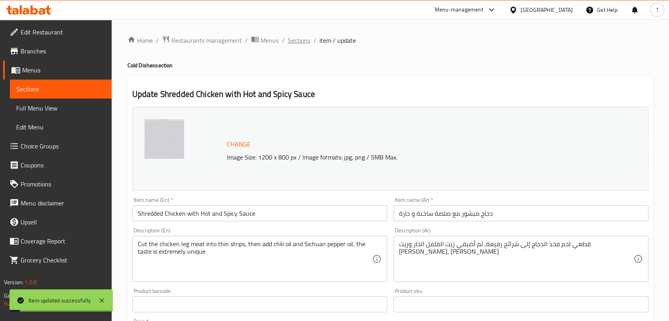
click at [305, 41] on span "Sections" at bounding box center [299, 40] width 23 height 9
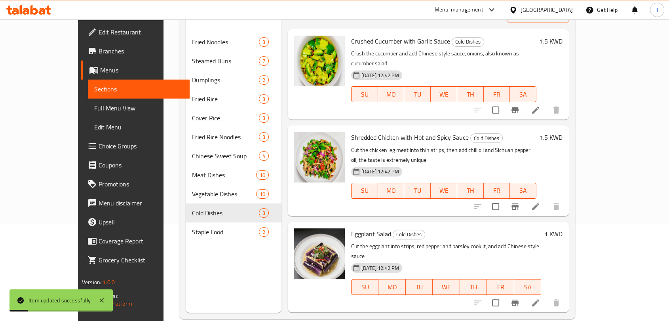
scroll to position [111, 0]
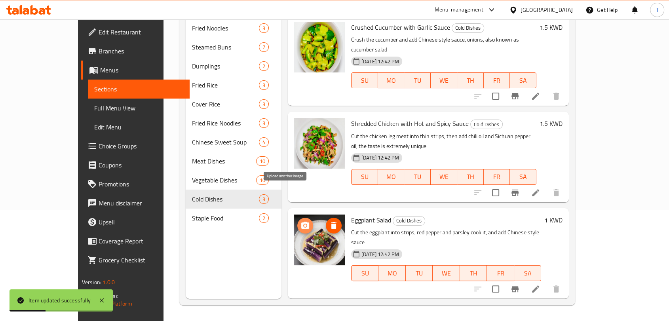
click at [304, 224] on circle "upload picture" at bounding box center [305, 225] width 2 height 2
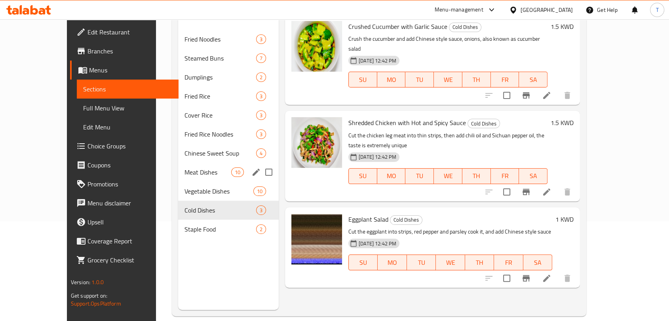
scroll to position [102, 0]
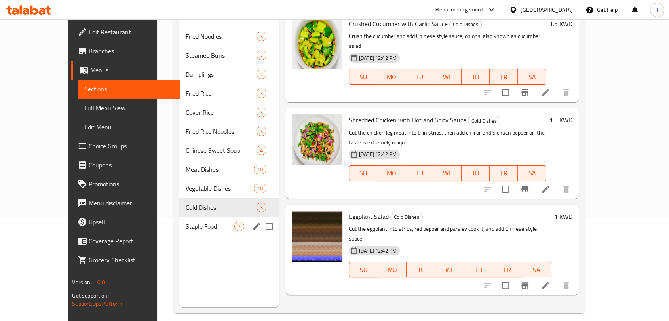
click at [206, 219] on div "Staple Food 2" at bounding box center [229, 226] width 100 height 19
